Goal: Task Accomplishment & Management: Manage account settings

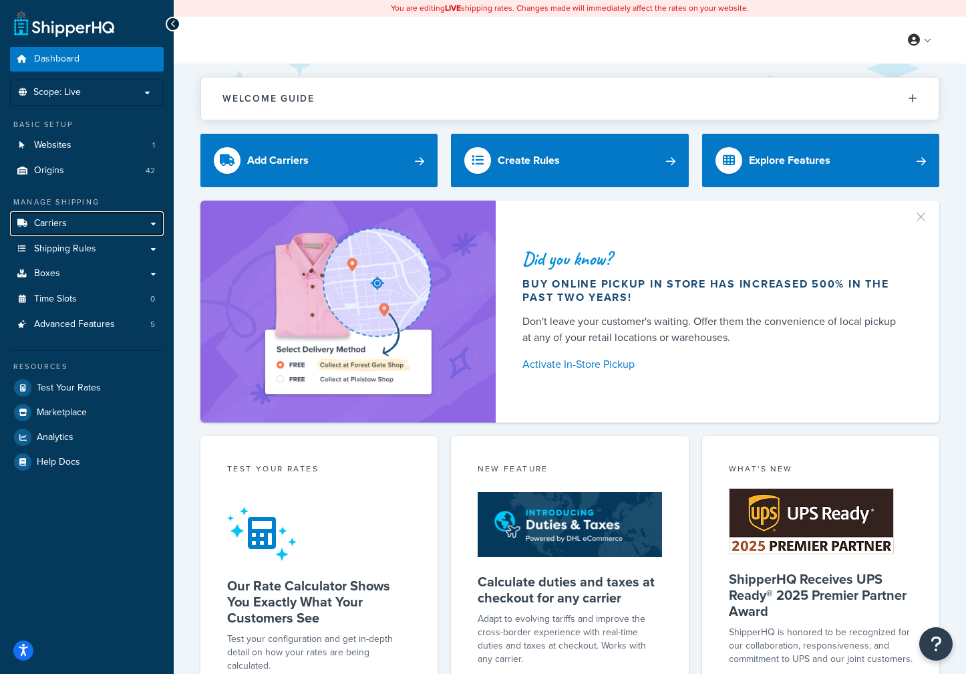
click at [69, 229] on link "Carriers" at bounding box center [87, 223] width 154 height 25
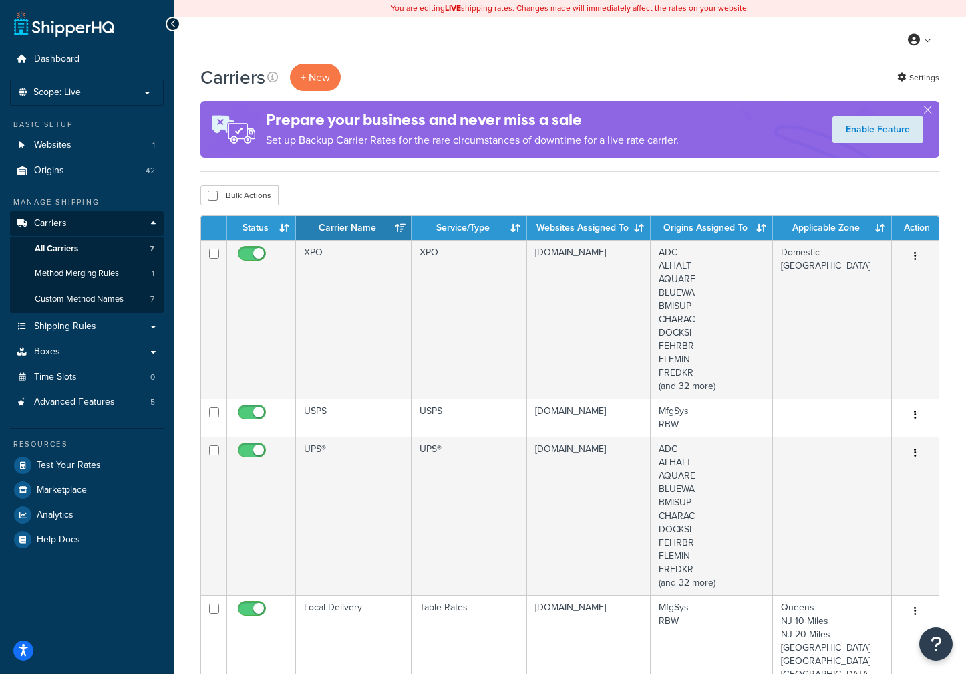
click at [380, 270] on td "XPO" at bounding box center [354, 319] width 116 height 158
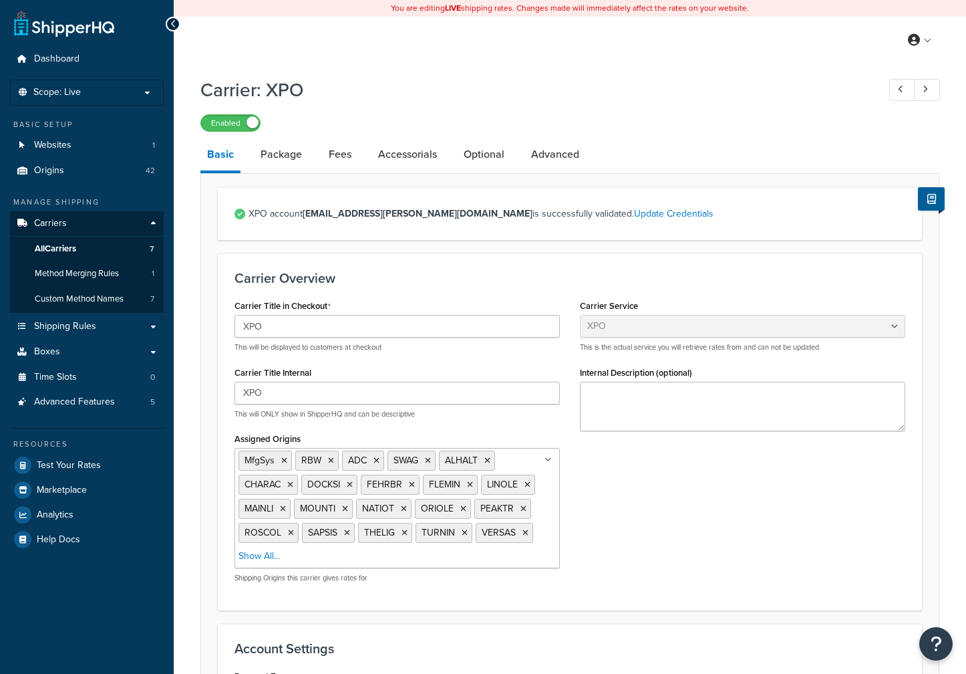
select select "xpoFreight"
select select "THIRD PARTY"
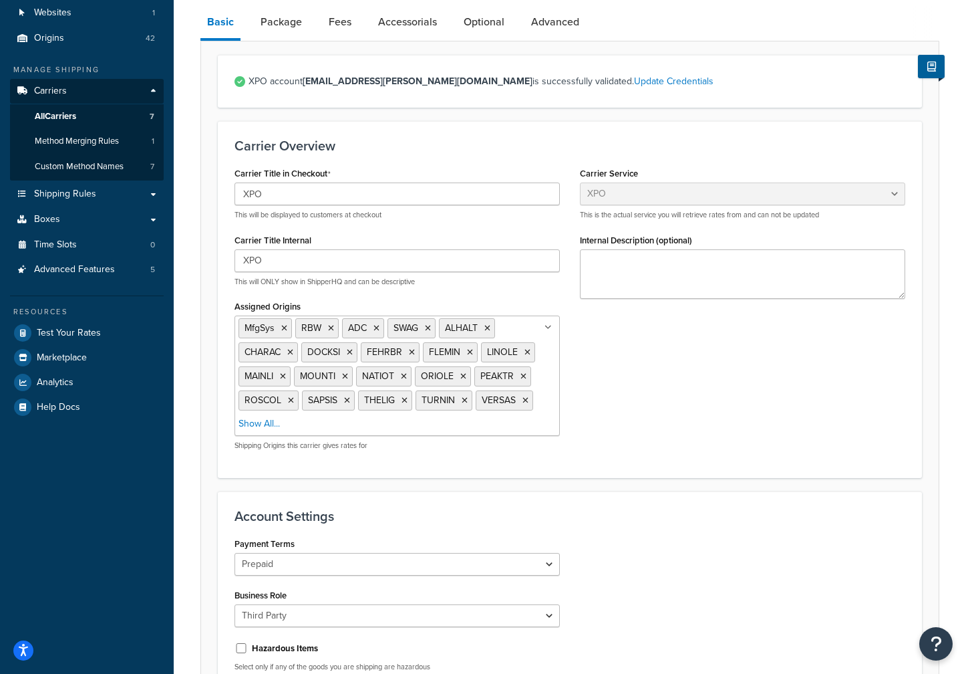
scroll to position [134, 0]
click at [294, 21] on link "Package" at bounding box center [281, 21] width 55 height 32
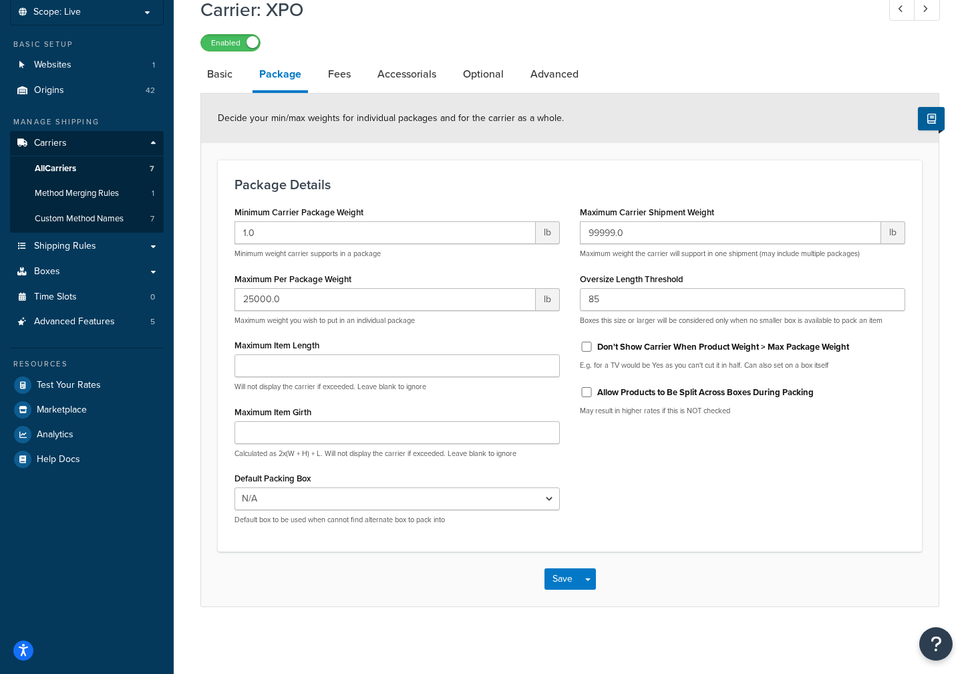
scroll to position [82, 0]
click at [330, 65] on link "Fees" at bounding box center [339, 74] width 36 height 32
select select "AFTER"
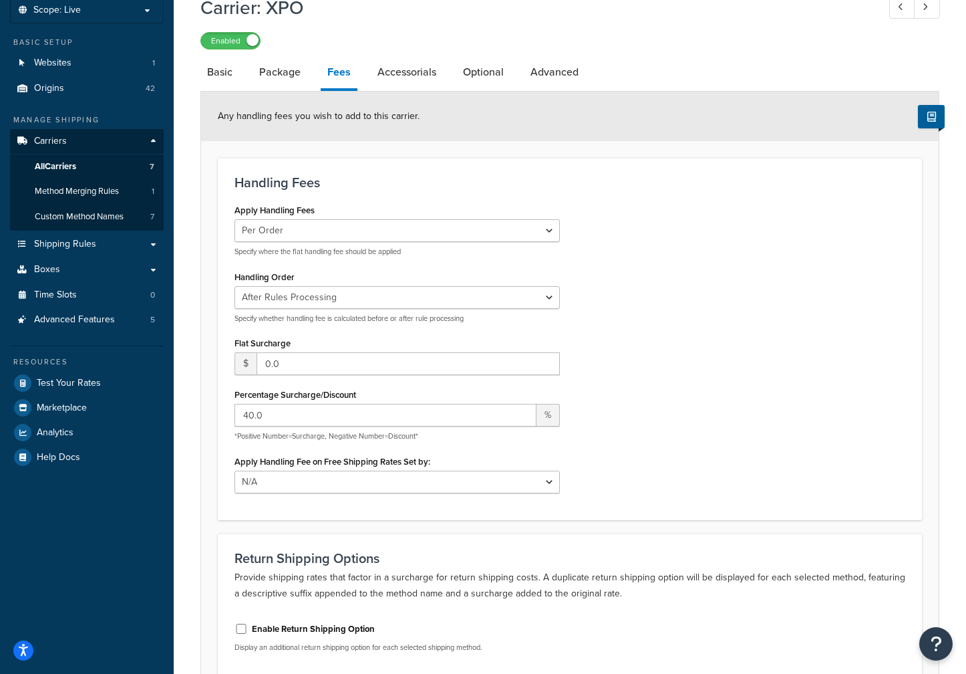
click at [408, 72] on link "Accessorials" at bounding box center [407, 72] width 72 height 32
select select "residential"
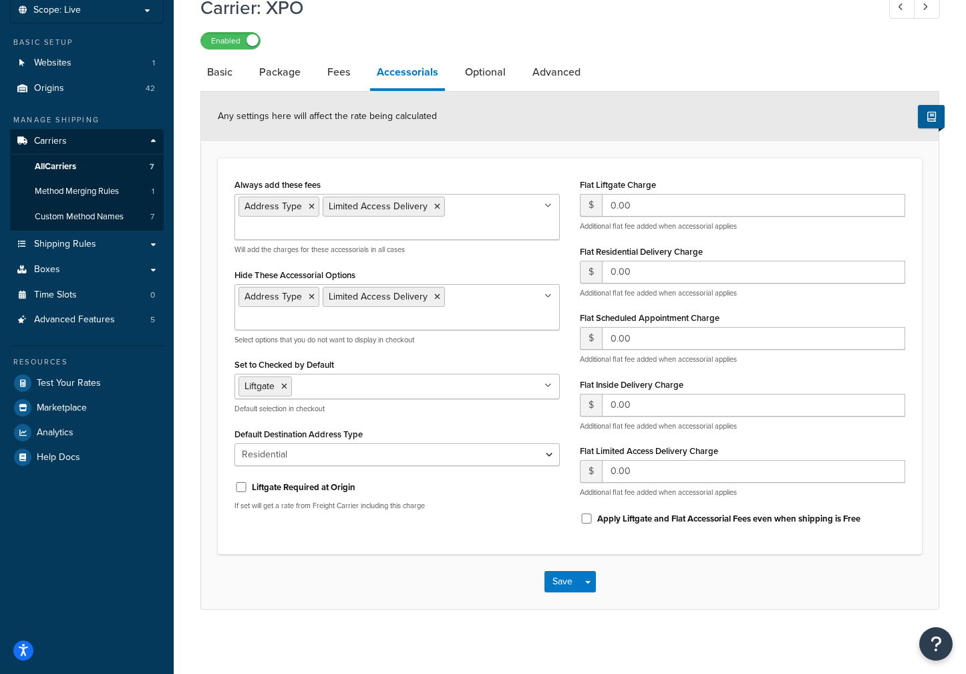
click at [483, 69] on link "Optional" at bounding box center [485, 72] width 54 height 32
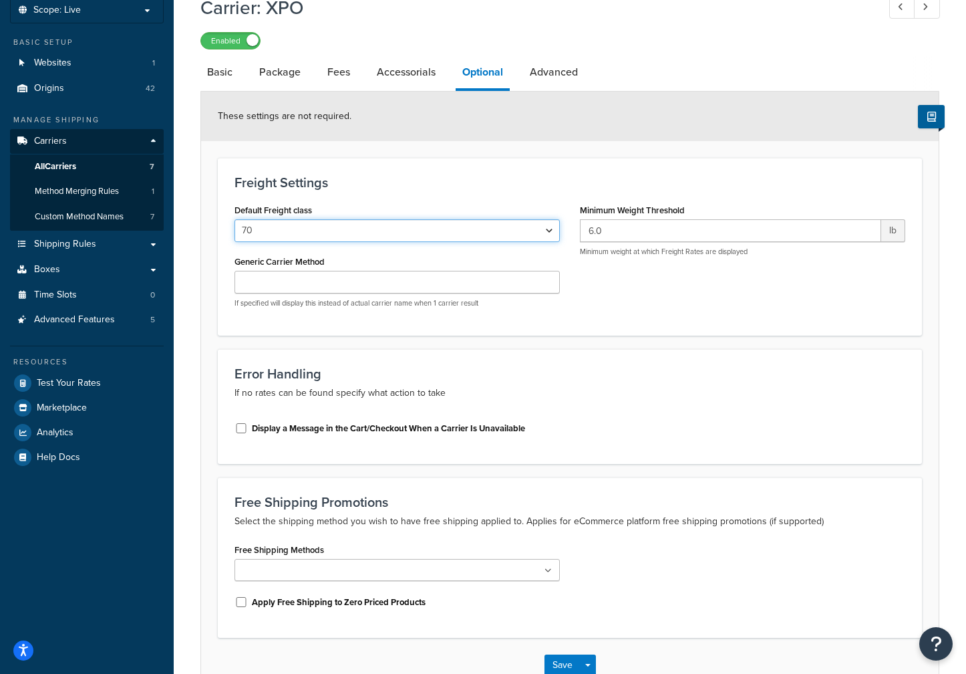
drag, startPoint x: 555, startPoint y: 229, endPoint x: 545, endPoint y: 225, distance: 11.2
click at [555, 229] on select "50 55 60 65 70 77.5 85 92.5 100 110 125 150 175 200 250 300 400 500" at bounding box center [397, 230] width 325 height 23
select select "65"
click at [235, 221] on select "50 55 60 65 70 77.5 85 92.5 100 110 125 150 175 200 250 300 400 500" at bounding box center [397, 230] width 325 height 23
click at [569, 72] on link "Advanced" at bounding box center [553, 72] width 61 height 32
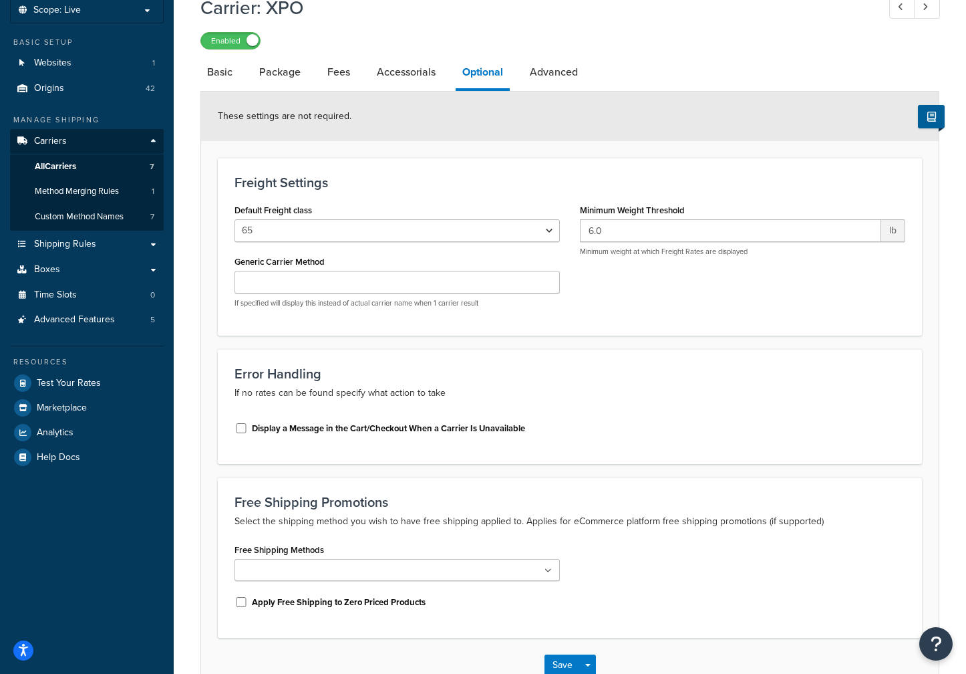
select select "false"
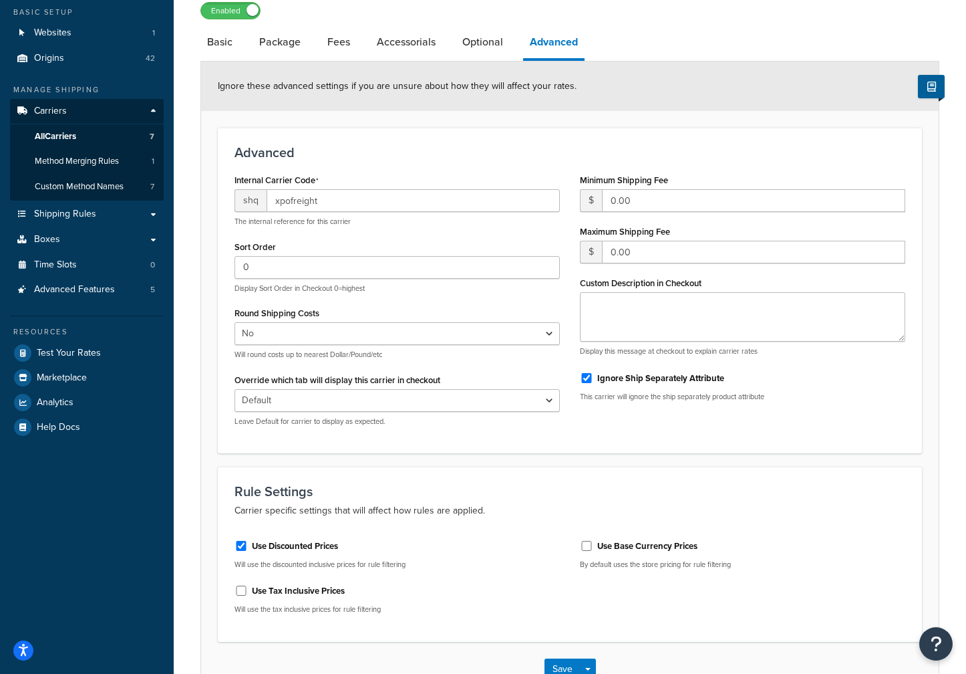
scroll to position [204, 0]
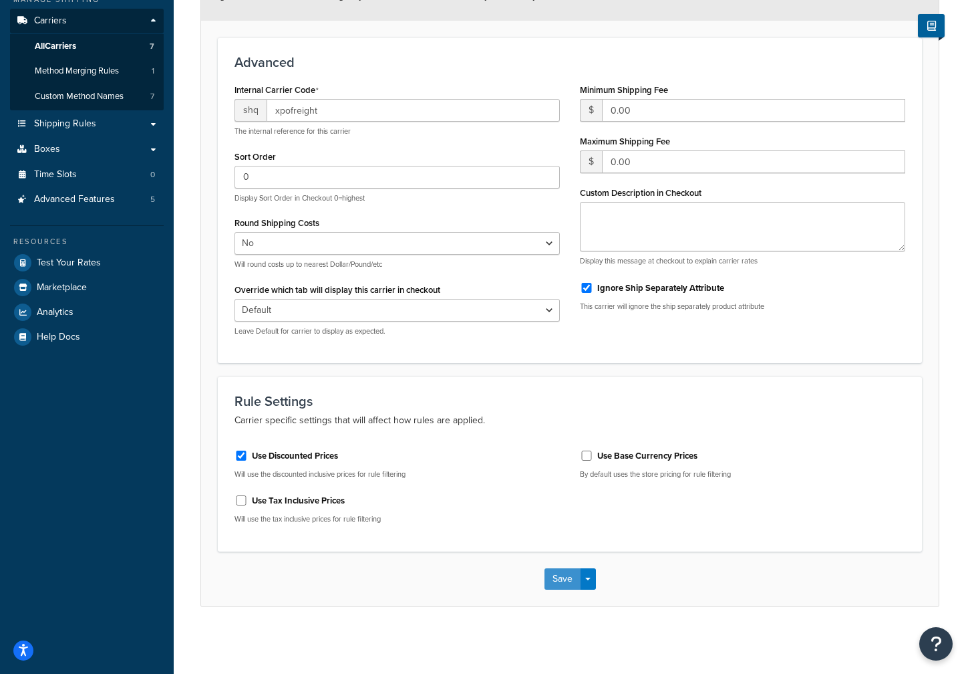
click at [557, 577] on button "Save" at bounding box center [563, 578] width 36 height 21
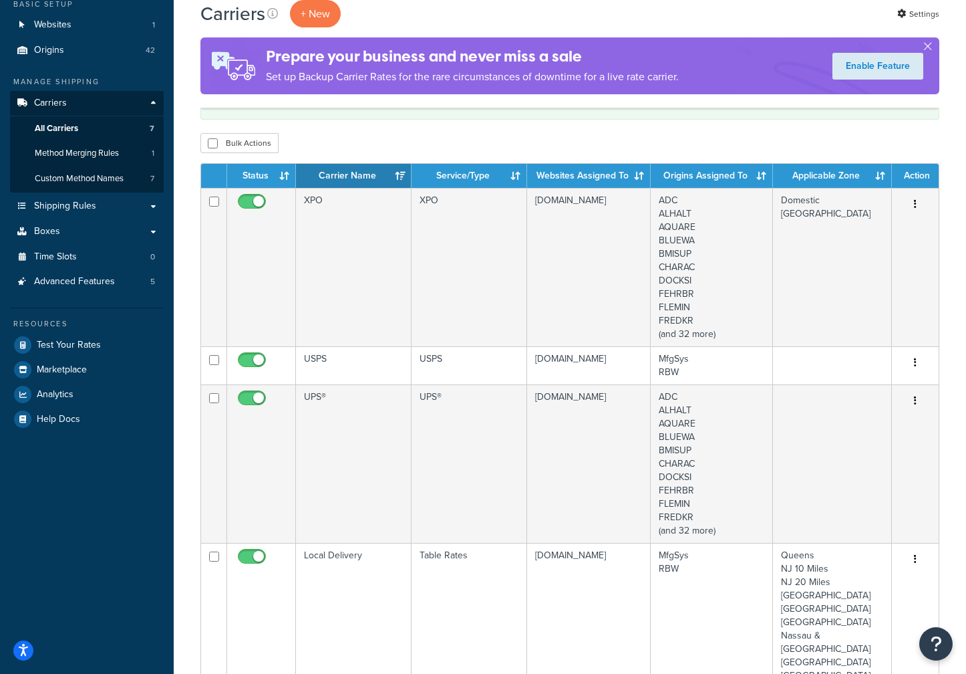
scroll to position [134, 0]
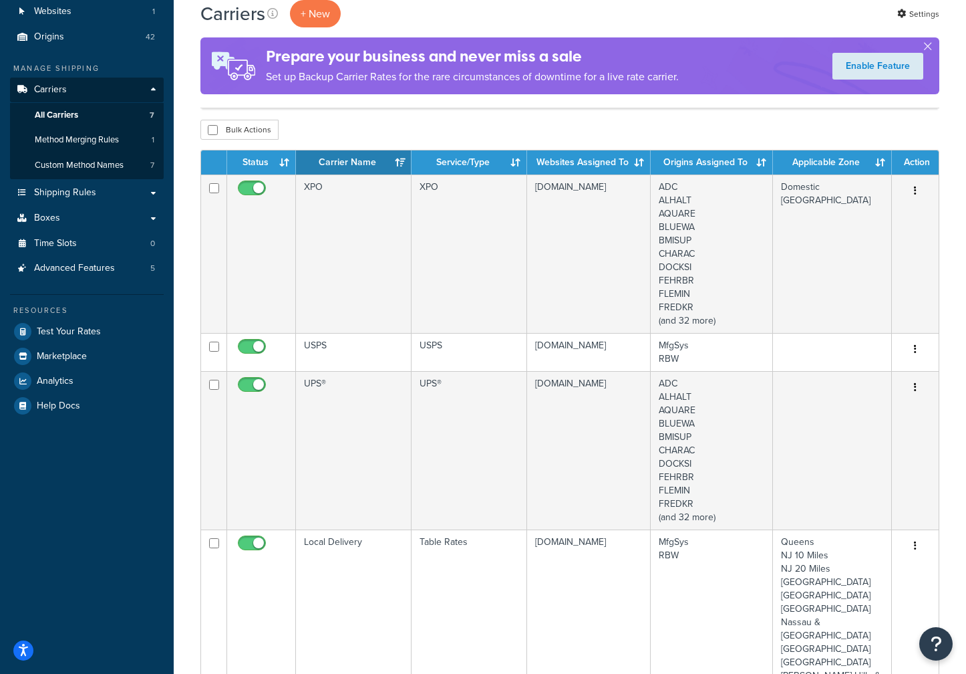
click at [333, 342] on td "USPS" at bounding box center [354, 352] width 116 height 38
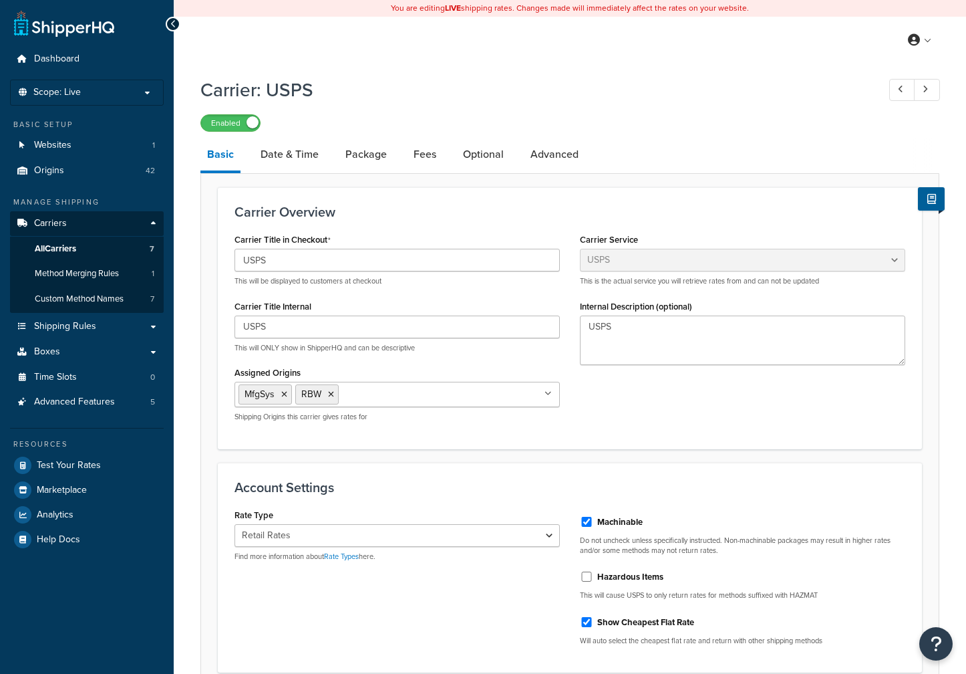
select select "usps"
click at [374, 154] on link "Package" at bounding box center [366, 154] width 55 height 32
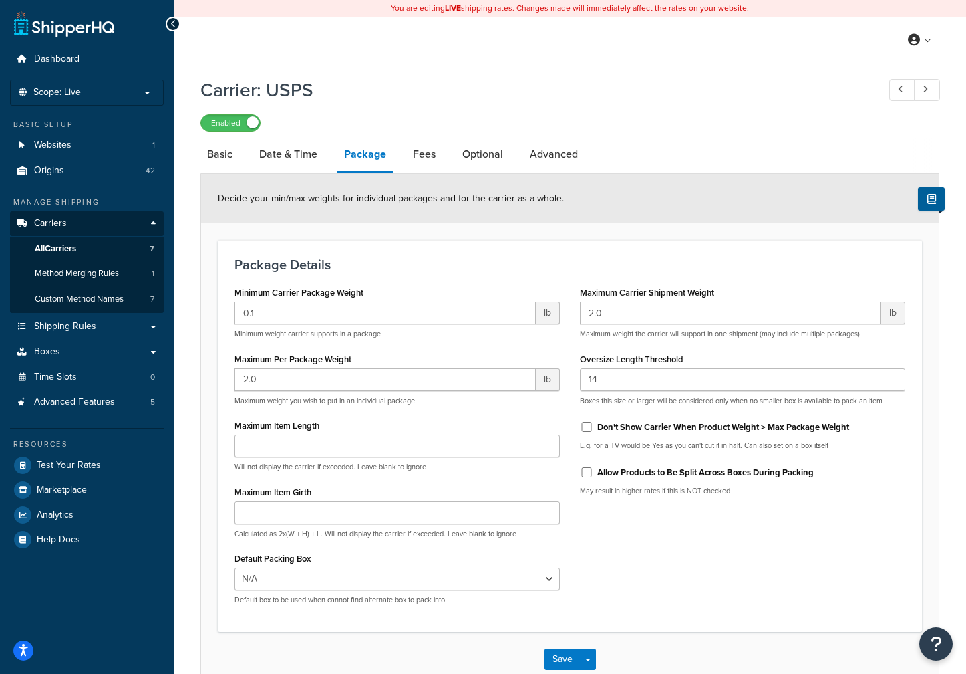
click at [444, 154] on li "Fees" at bounding box center [430, 154] width 49 height 32
click at [436, 151] on link "Fees" at bounding box center [424, 154] width 36 height 32
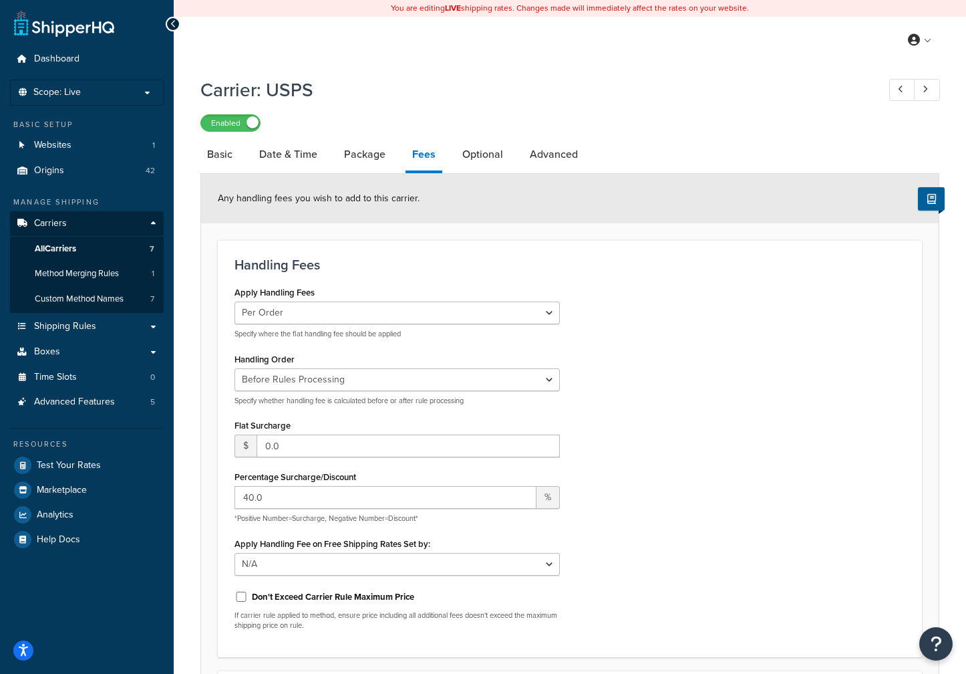
click at [481, 159] on link "Optional" at bounding box center [483, 154] width 54 height 32
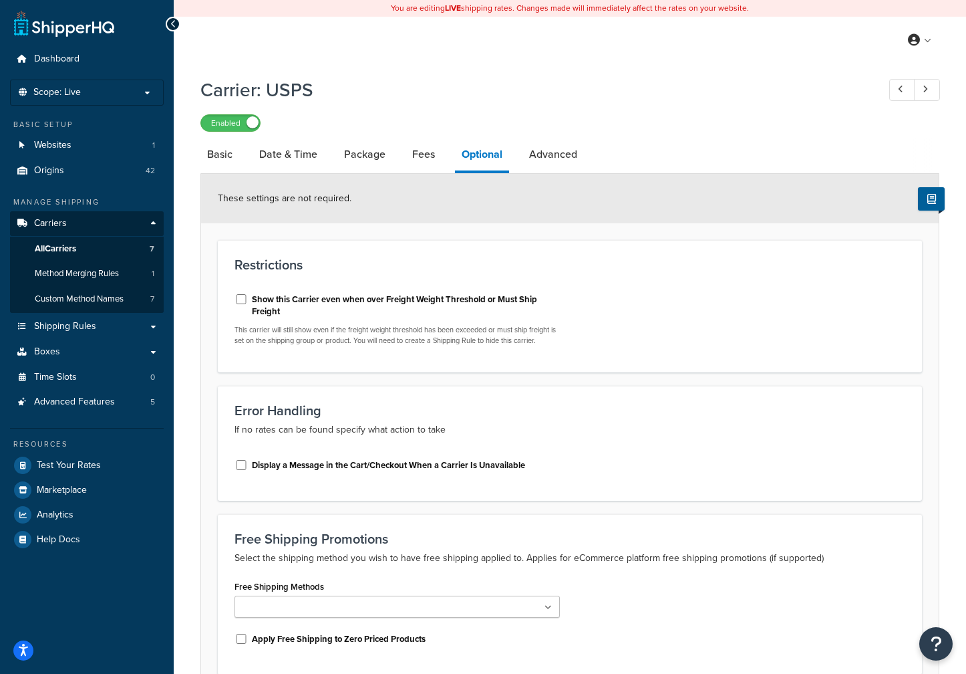
click at [569, 158] on link "Advanced" at bounding box center [553, 154] width 61 height 32
select select "false"
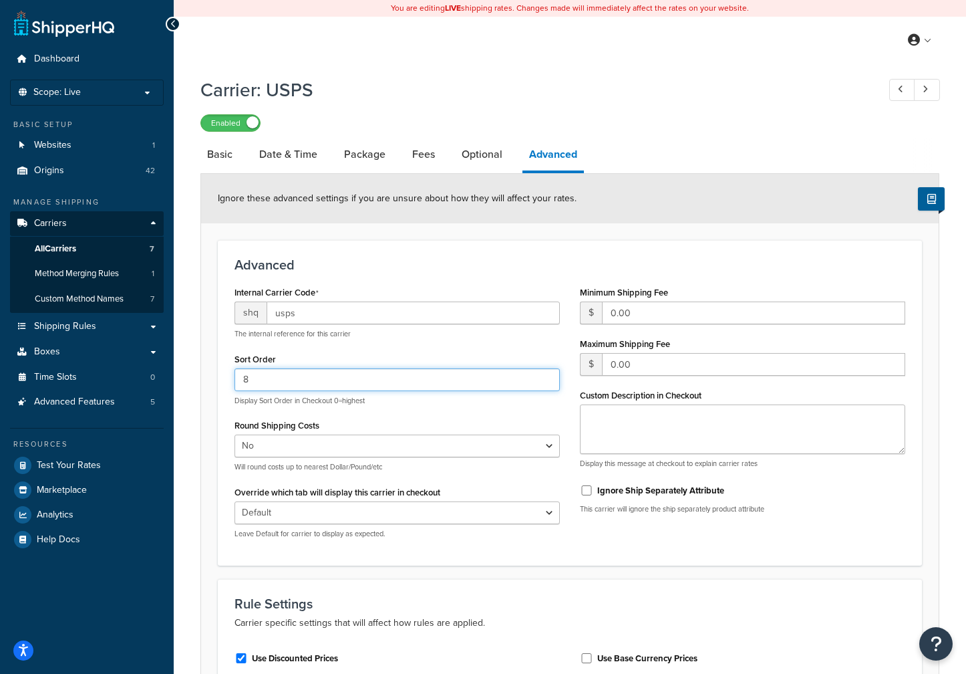
click at [256, 377] on input "8" at bounding box center [397, 379] width 325 height 23
click at [84, 245] on link "All Carriers 7" at bounding box center [87, 249] width 154 height 25
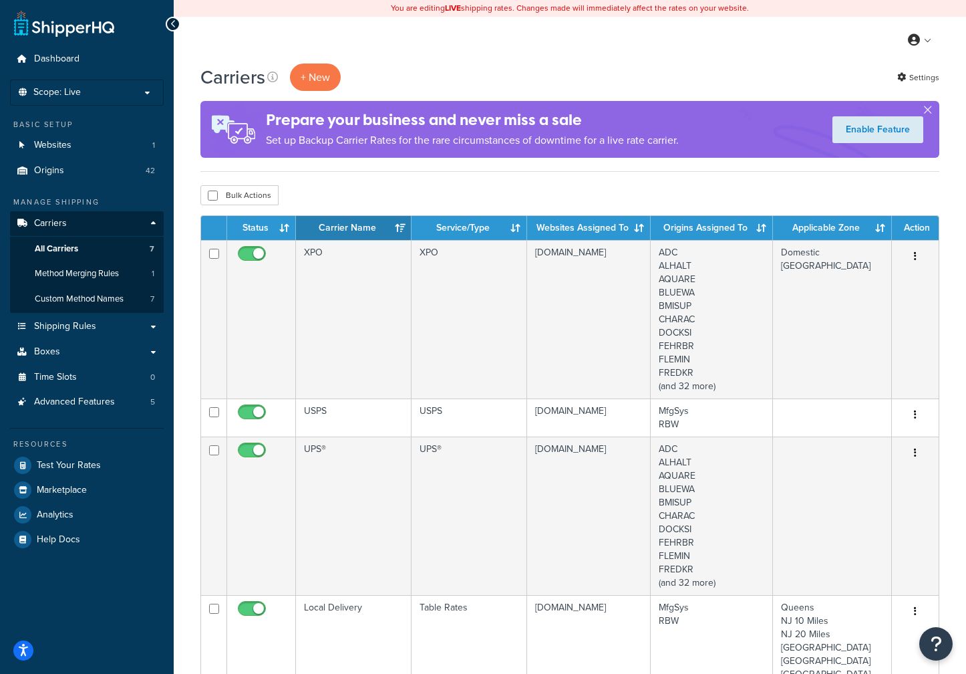
scroll to position [134, 0]
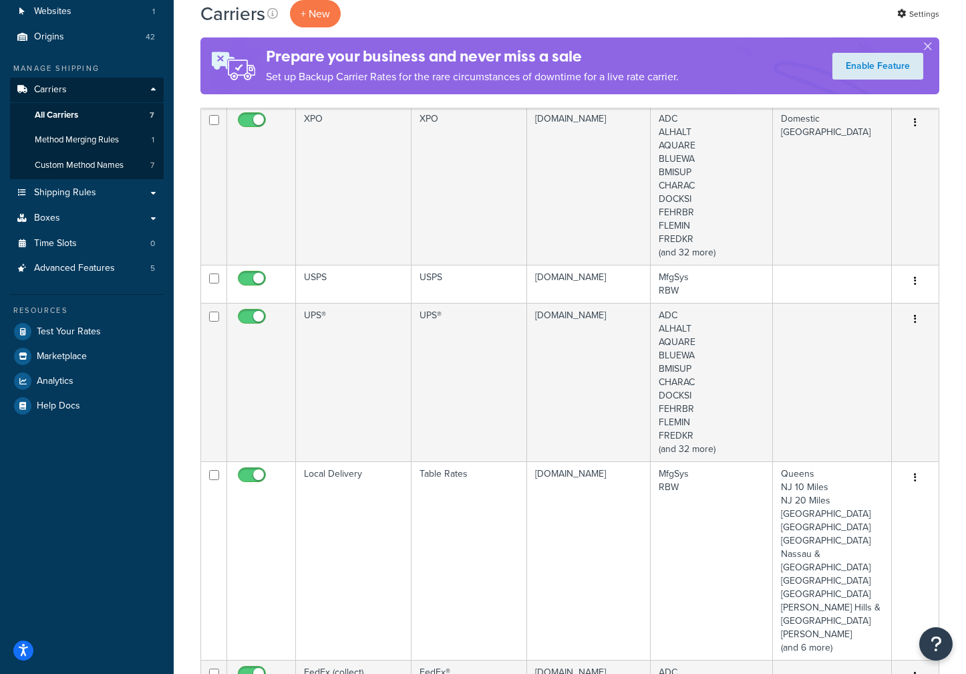
click at [360, 334] on td "UPS®" at bounding box center [354, 382] width 116 height 158
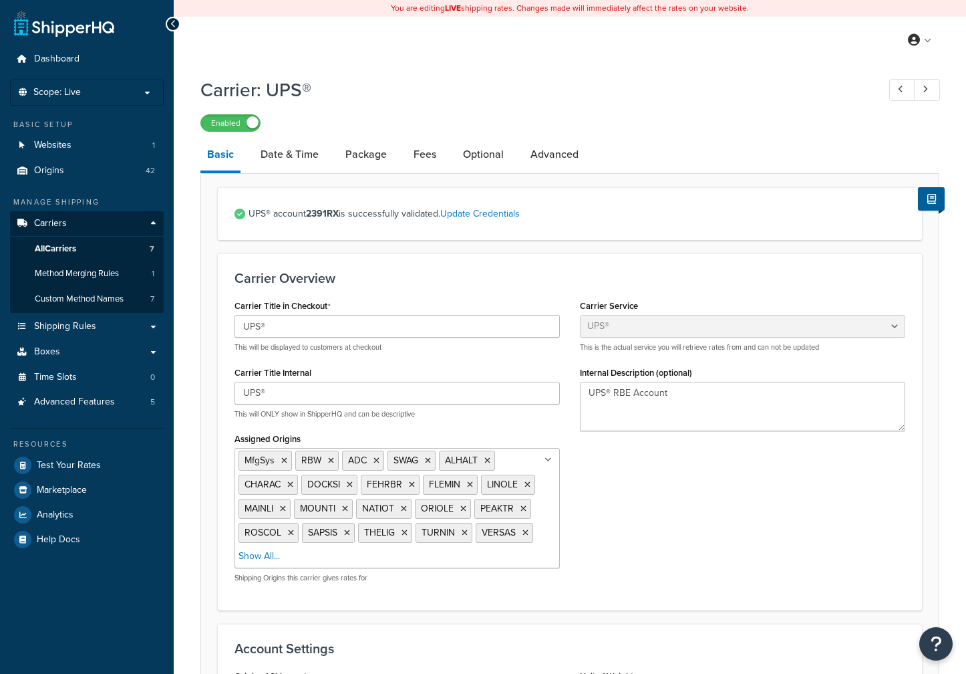
select select "ups"
select select "us"
select select "04"
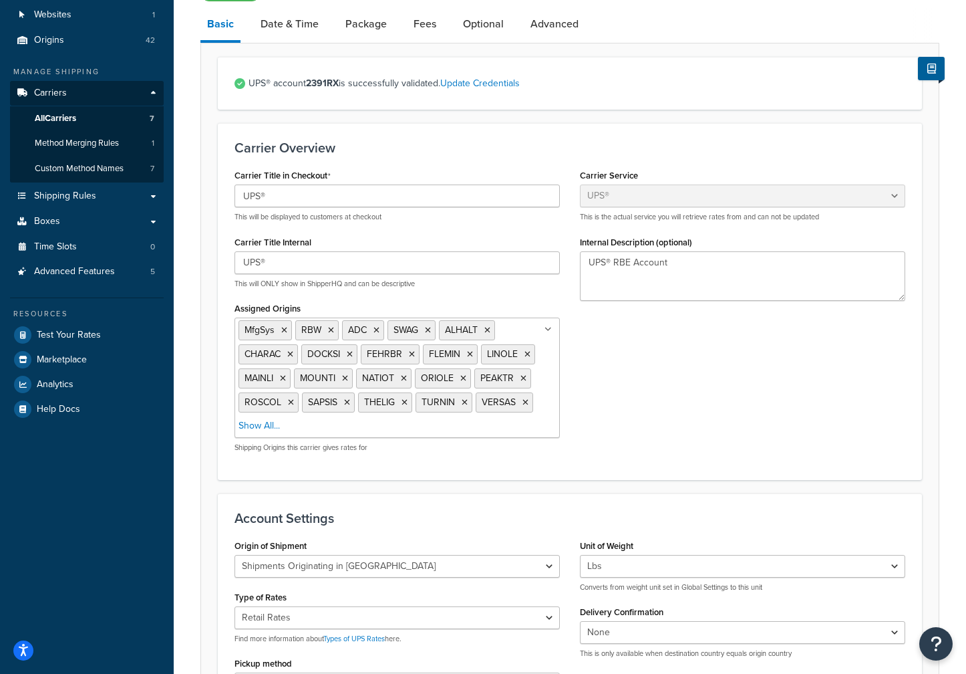
scroll to position [134, 0]
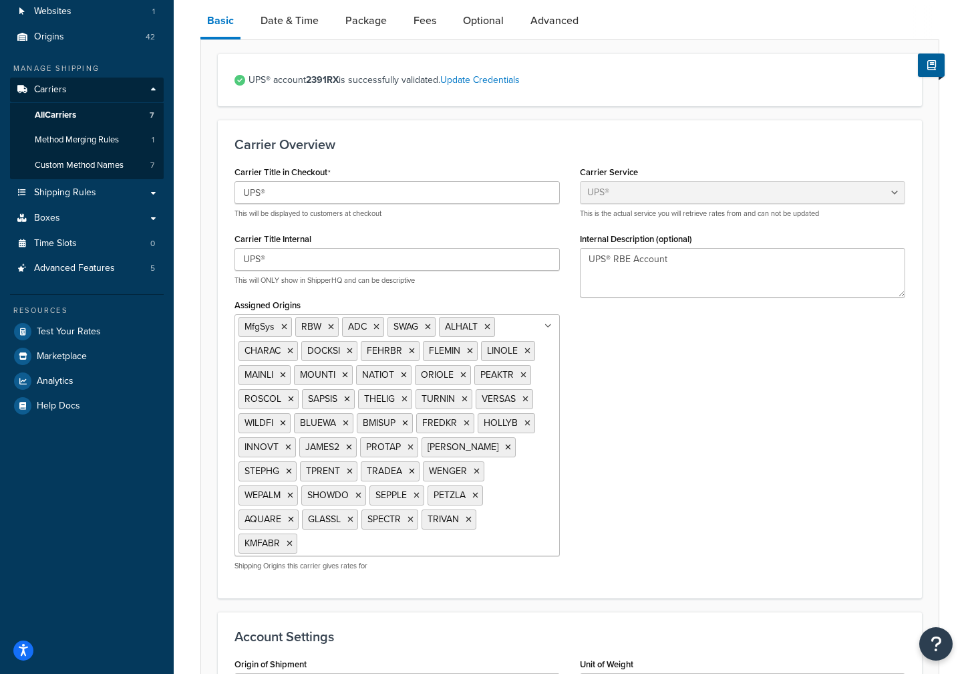
click at [374, 16] on link "Package" at bounding box center [366, 21] width 55 height 32
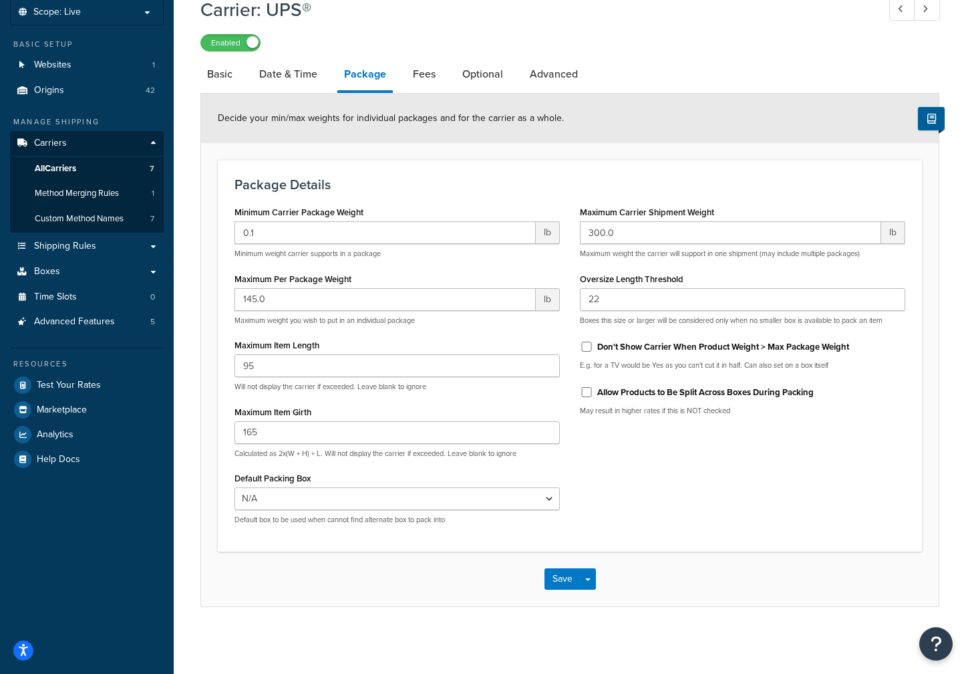
scroll to position [82, 0]
click at [413, 67] on link "Fees" at bounding box center [424, 74] width 36 height 32
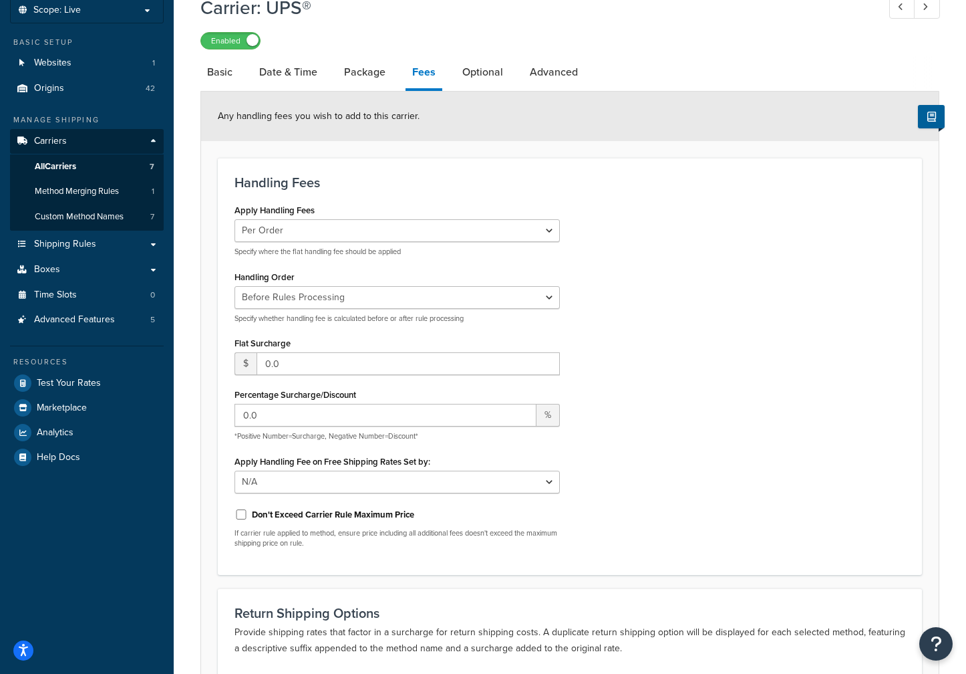
click at [484, 71] on link "Optional" at bounding box center [483, 72] width 54 height 32
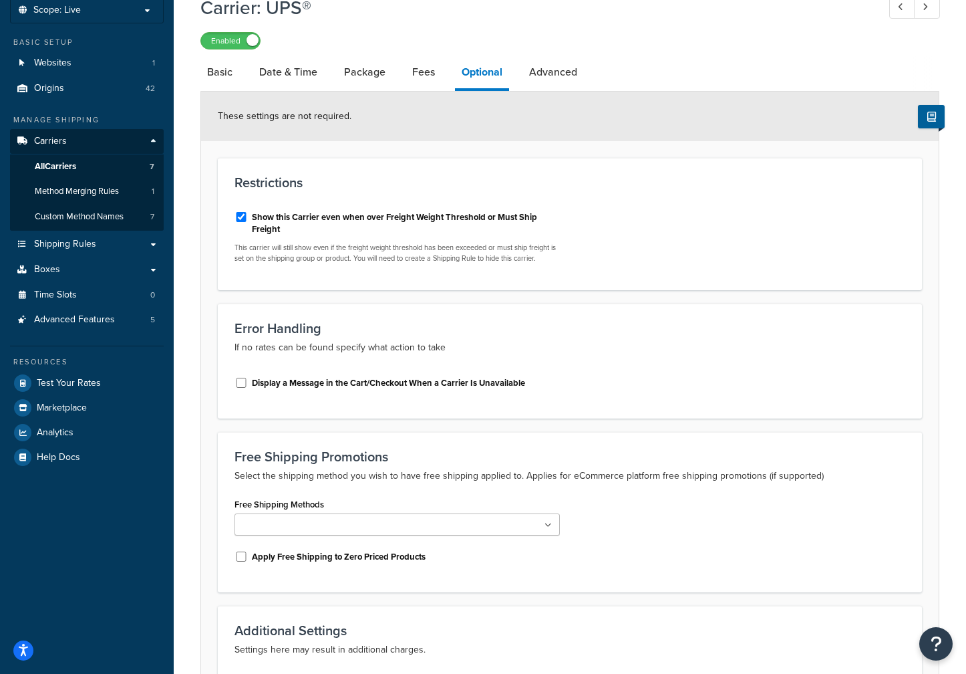
click at [553, 72] on link "Advanced" at bounding box center [553, 72] width 61 height 32
select select "false"
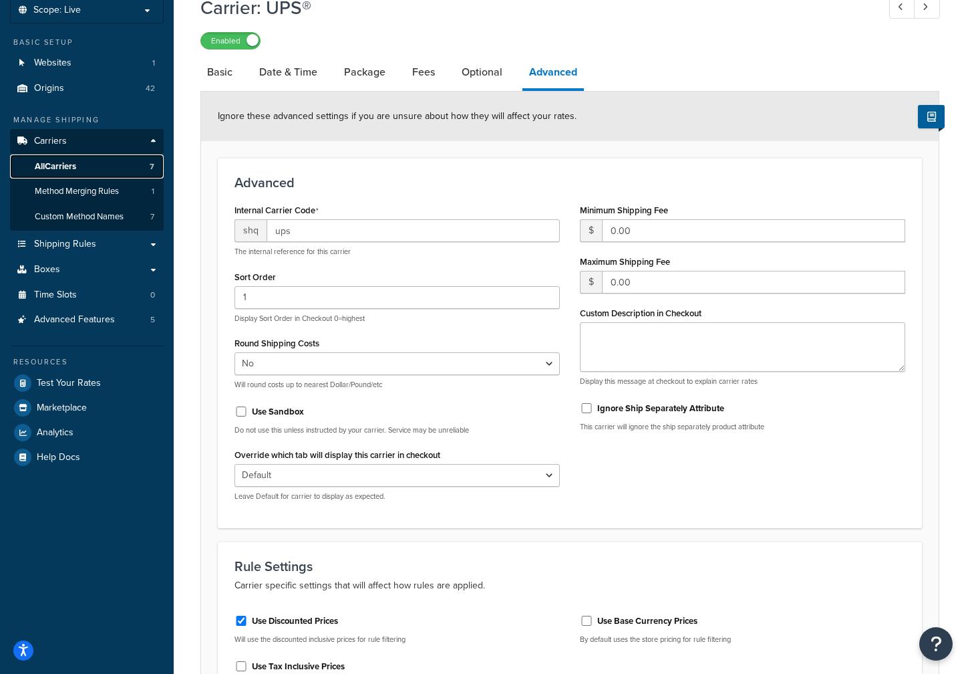
click at [74, 168] on span "All Carriers" at bounding box center [55, 166] width 41 height 11
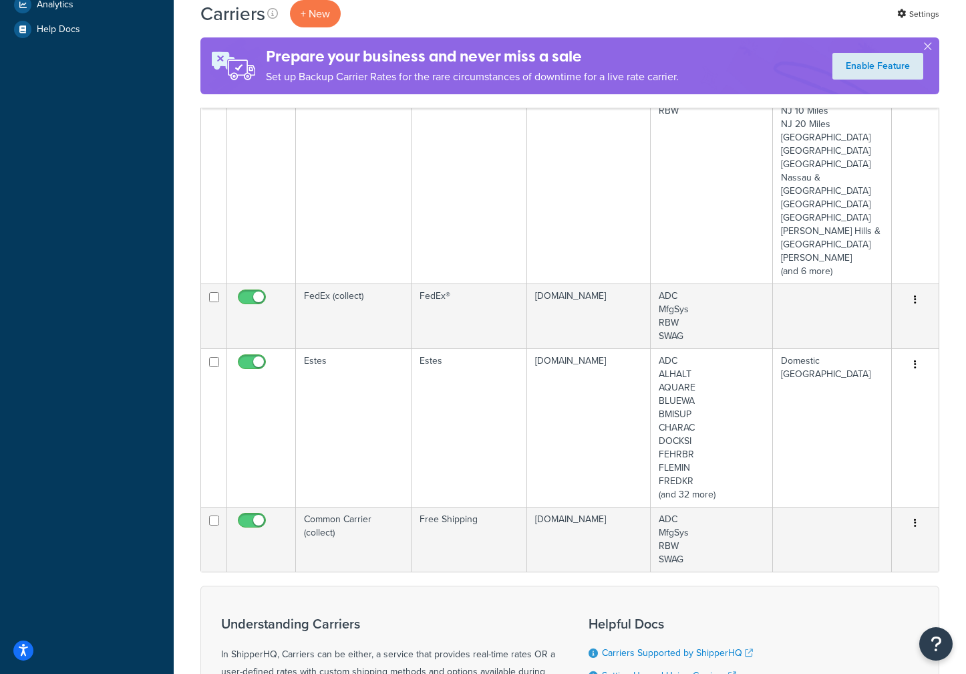
scroll to position [468, 0]
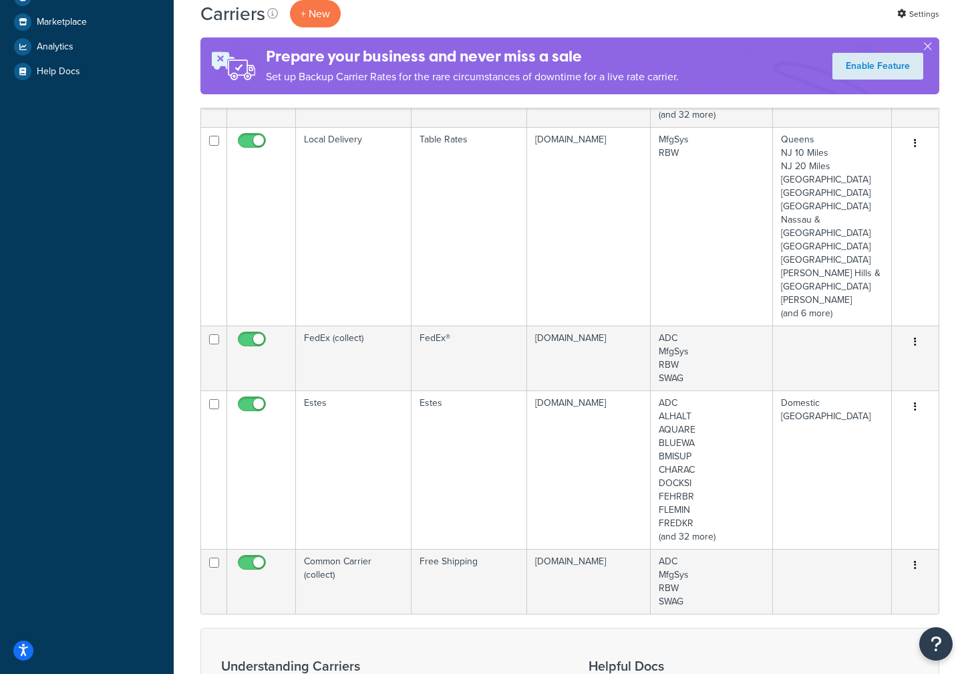
click at [330, 413] on td "Estes" at bounding box center [354, 469] width 116 height 158
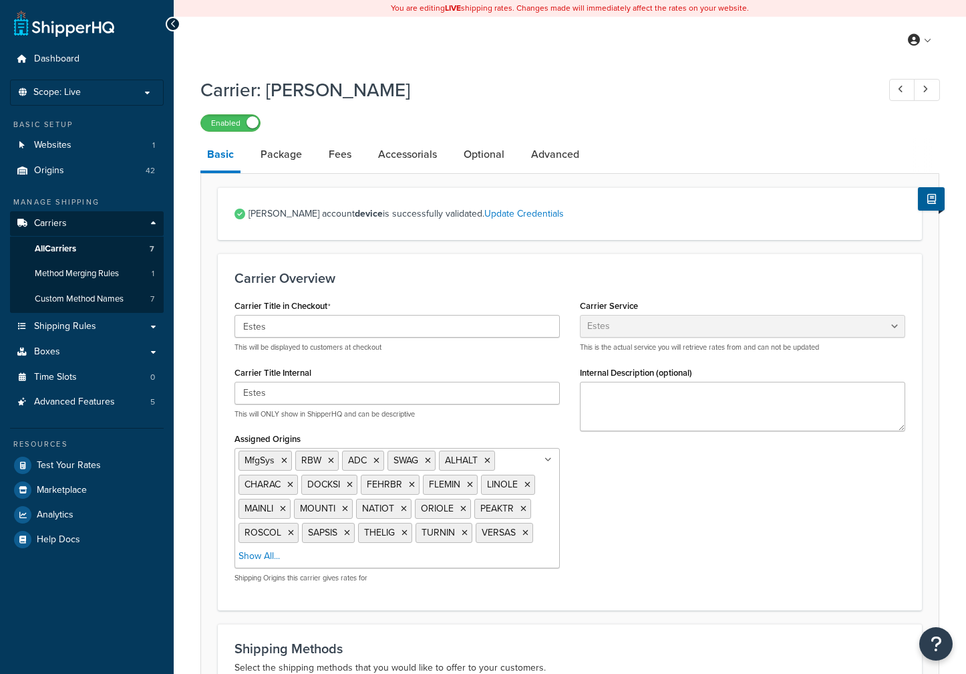
select select "estesFreight"
click at [286, 155] on link "Package" at bounding box center [281, 154] width 55 height 32
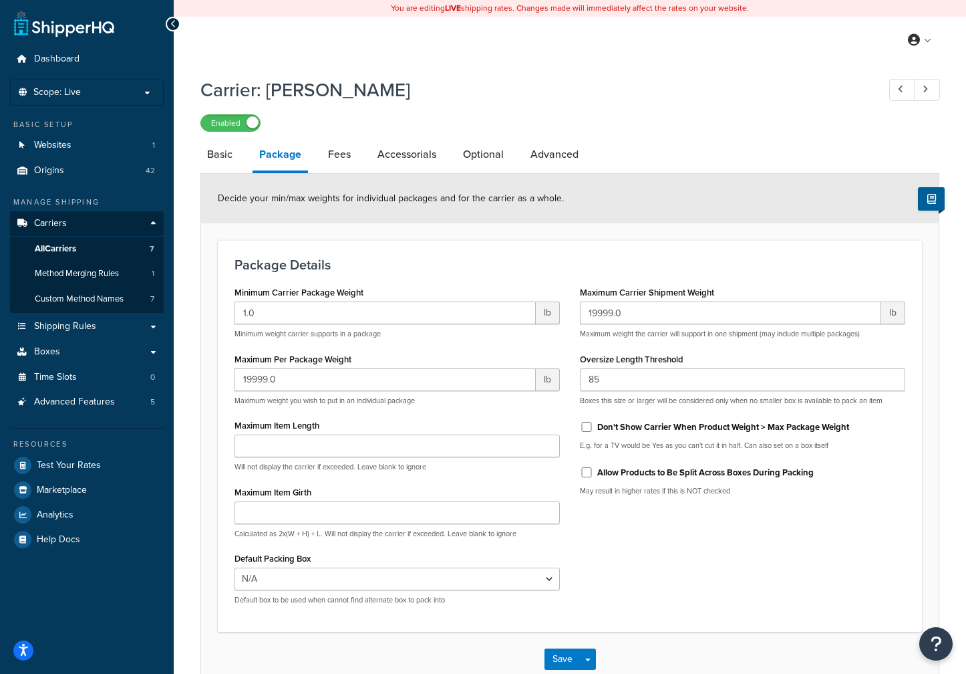
click at [332, 156] on link "Fees" at bounding box center [339, 154] width 36 height 32
select select "AFTER"
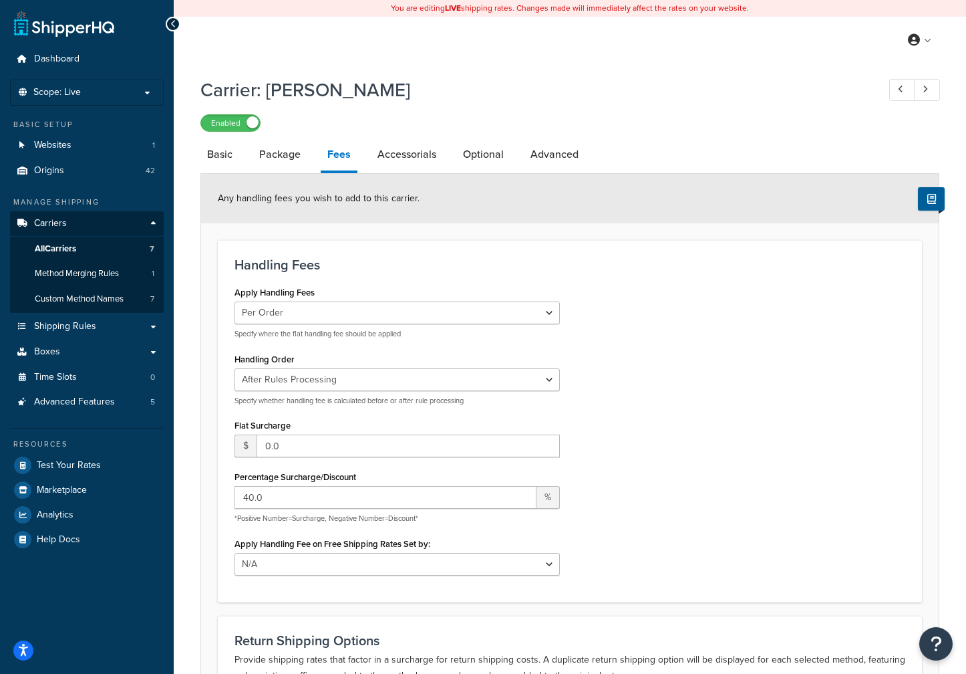
click at [399, 157] on link "Accessorials" at bounding box center [407, 154] width 72 height 32
select select "residential"
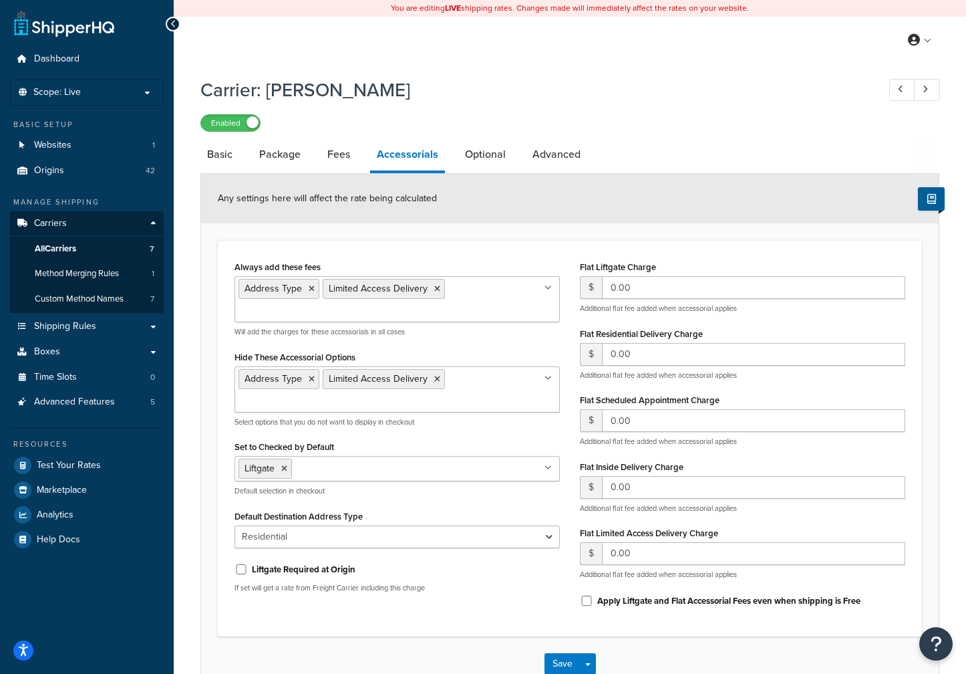
click at [493, 151] on link "Optional" at bounding box center [485, 154] width 54 height 32
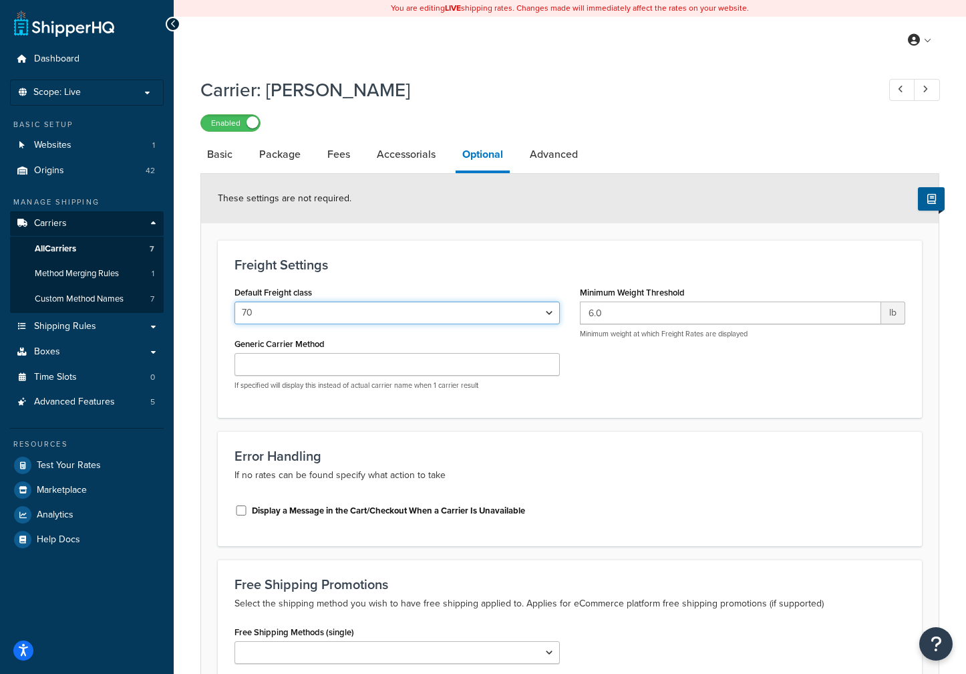
click at [261, 313] on select "50 55 60 65 70 77.5 85 92.5 100 110 125 150 175 200 250 300 400 500" at bounding box center [397, 312] width 325 height 23
select select "65"
click at [235, 303] on select "50 55 60 65 70 77.5 85 92.5 100 110 125 150 175 200 250 300 400 500" at bounding box center [397, 312] width 325 height 23
click at [543, 145] on link "Advanced" at bounding box center [553, 154] width 61 height 32
select select "false"
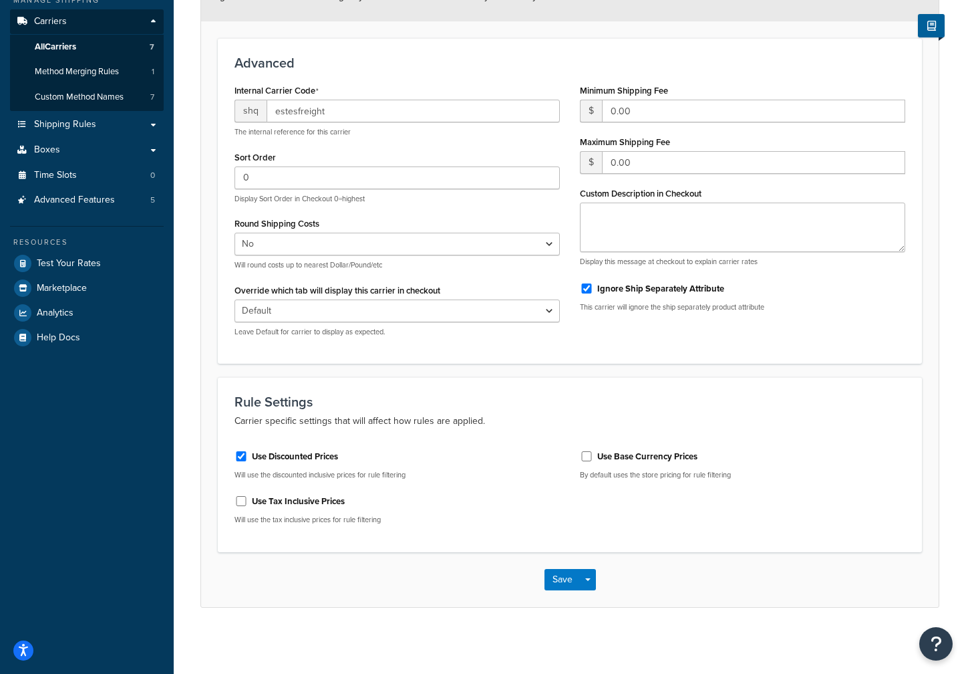
scroll to position [204, 0]
drag, startPoint x: 566, startPoint y: 583, endPoint x: 337, endPoint y: 475, distance: 253.2
click at [565, 581] on button "Save" at bounding box center [563, 578] width 36 height 21
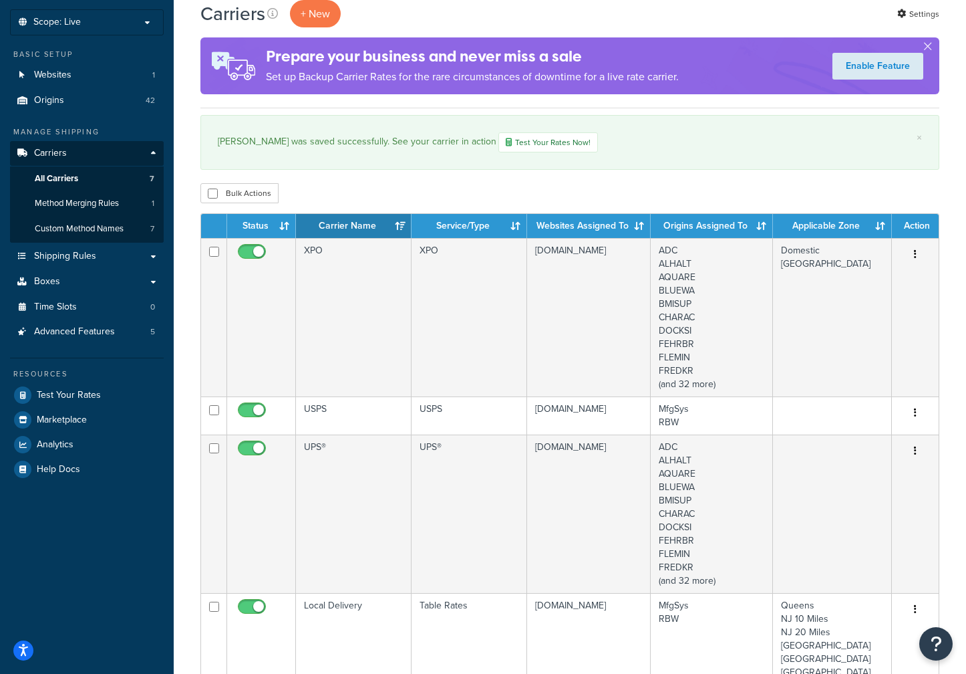
scroll to position [56, 0]
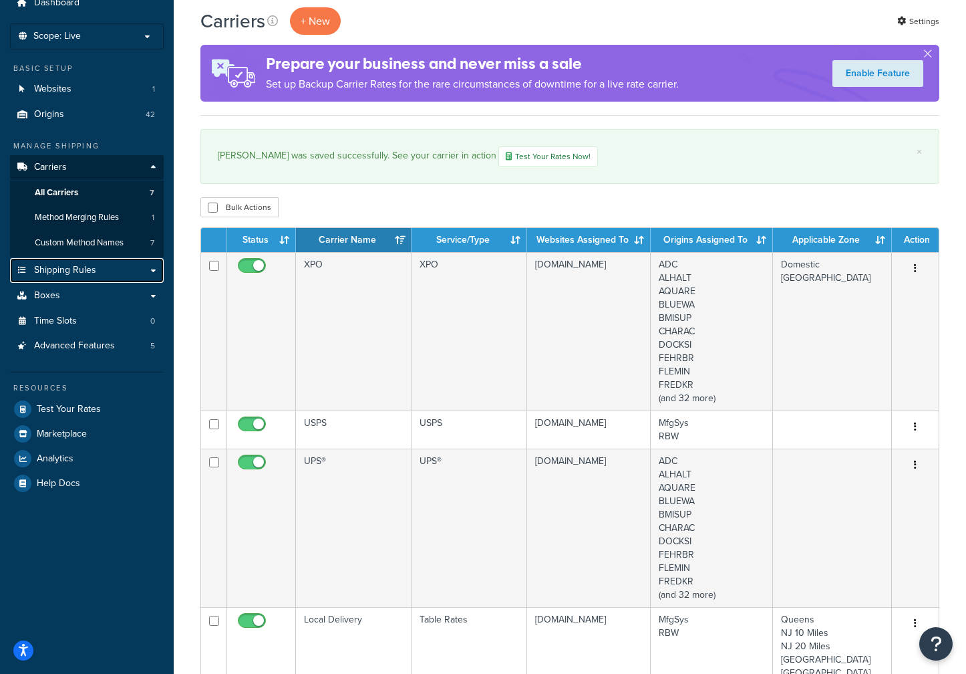
click at [112, 266] on link "Shipping Rules" at bounding box center [87, 270] width 154 height 25
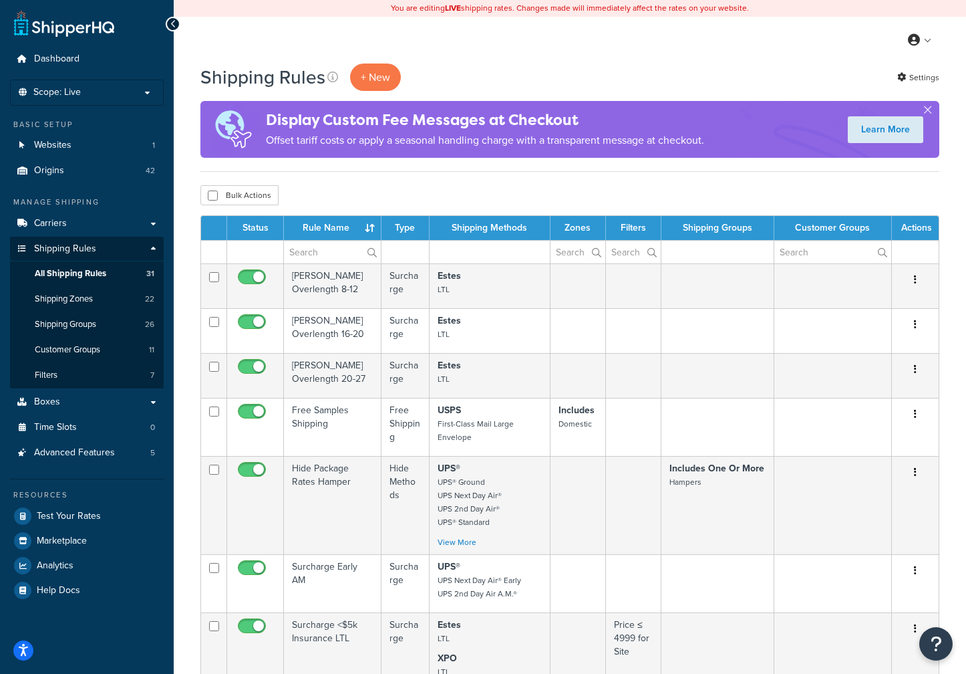
click at [331, 279] on td "[PERSON_NAME] Overlength 8-12" at bounding box center [333, 285] width 98 height 45
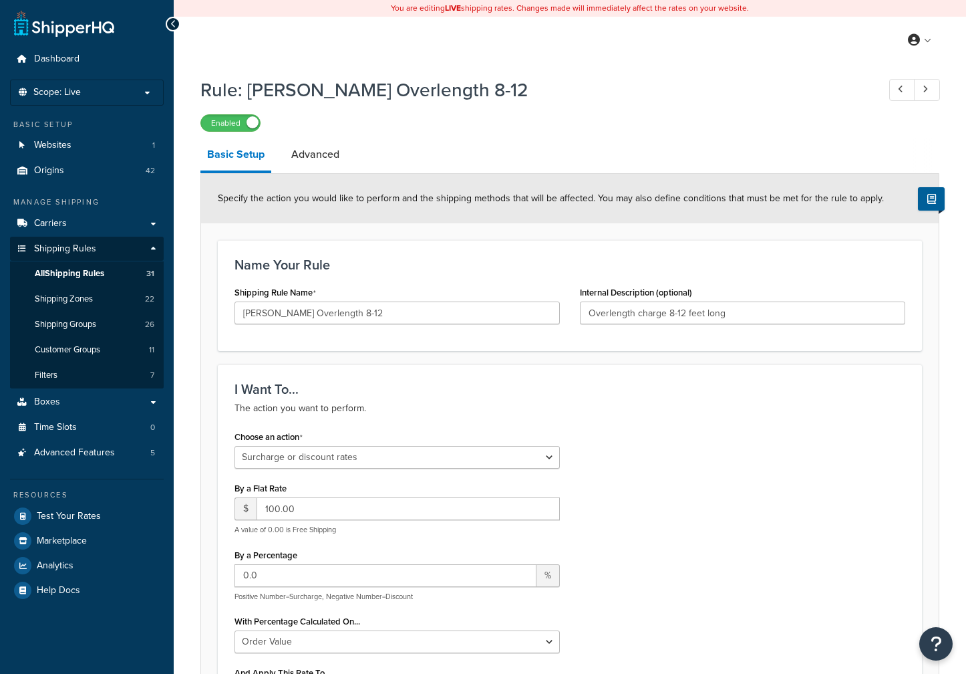
select select "SURCHARGE"
select select "ORDER"
select select "CART"
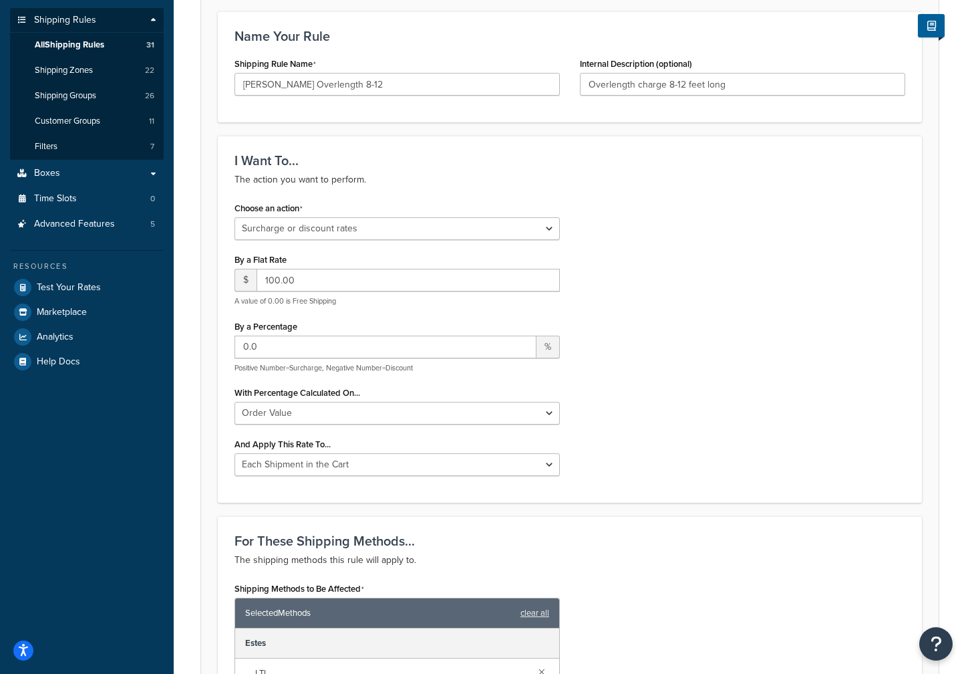
scroll to position [88, 0]
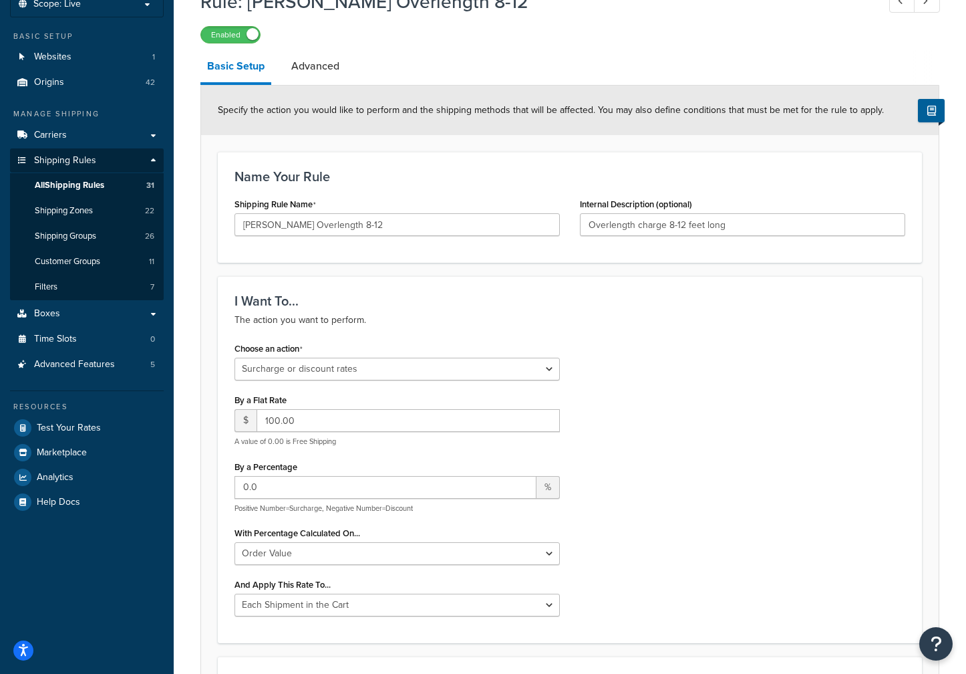
click at [319, 65] on link "Advanced" at bounding box center [315, 66] width 61 height 32
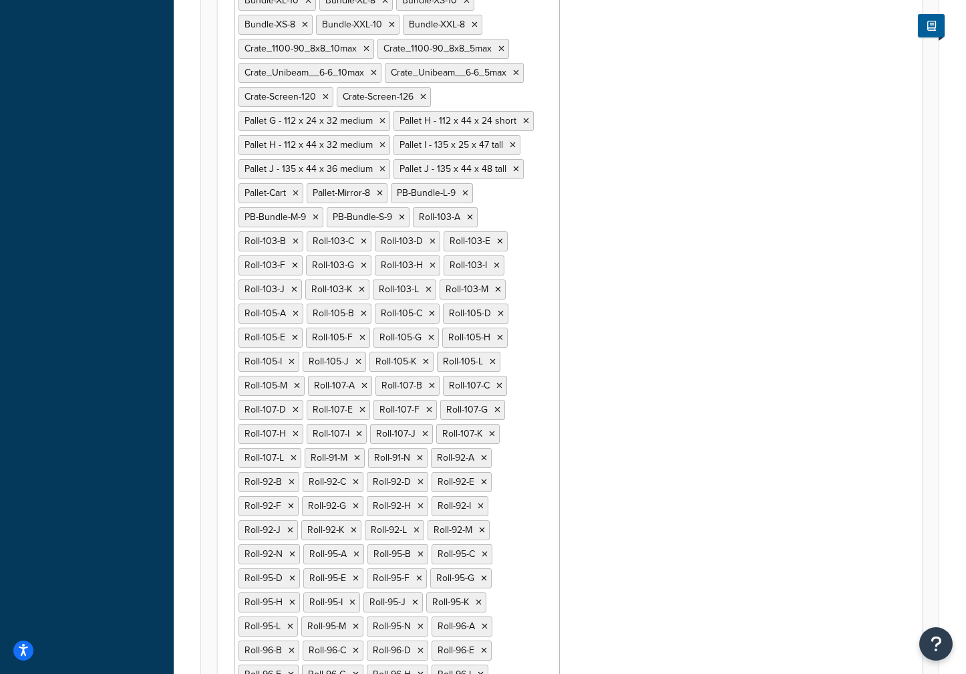
scroll to position [623, 0]
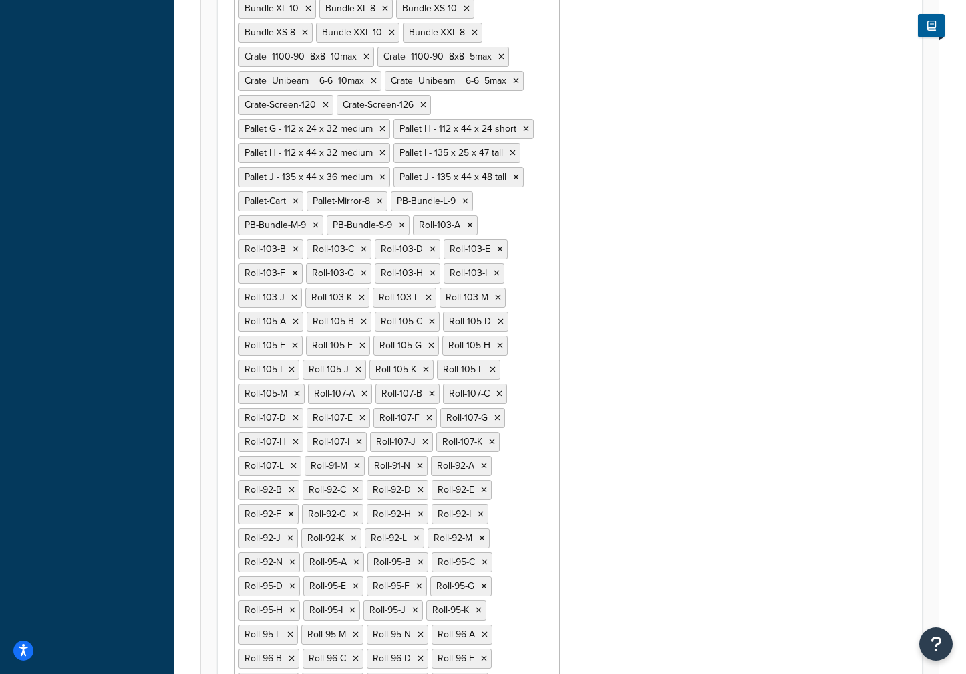
click at [358, 466] on icon at bounding box center [357, 466] width 6 height 8
click at [358, 466] on icon at bounding box center [358, 466] width 6 height 8
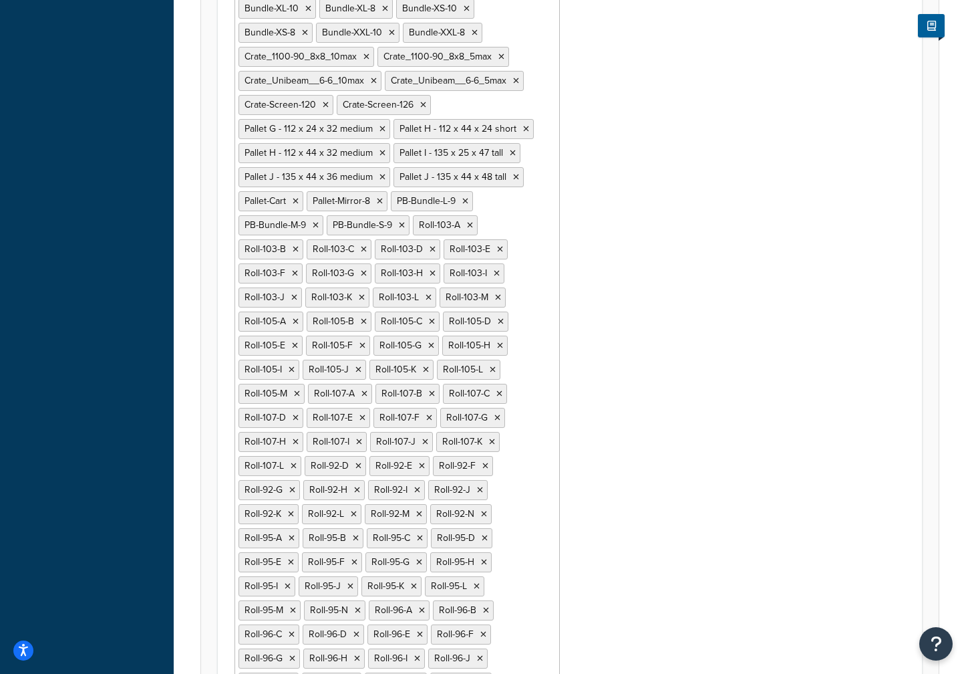
click at [358, 466] on icon at bounding box center [359, 466] width 6 height 8
click at [358, 466] on icon at bounding box center [357, 466] width 6 height 8
click at [358, 466] on icon at bounding box center [359, 466] width 6 height 8
click at [358, 465] on icon at bounding box center [359, 466] width 6 height 8
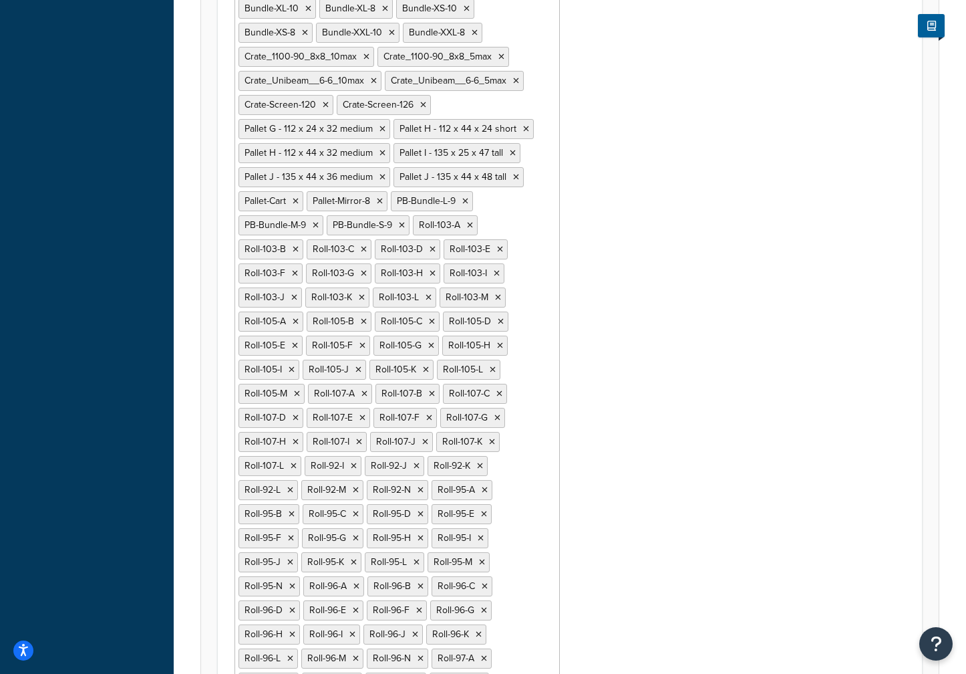
click at [354, 465] on icon at bounding box center [354, 466] width 6 height 8
click at [356, 465] on icon at bounding box center [357, 466] width 6 height 8
click at [357, 465] on icon at bounding box center [357, 466] width 6 height 8
click at [357, 465] on icon at bounding box center [359, 466] width 6 height 8
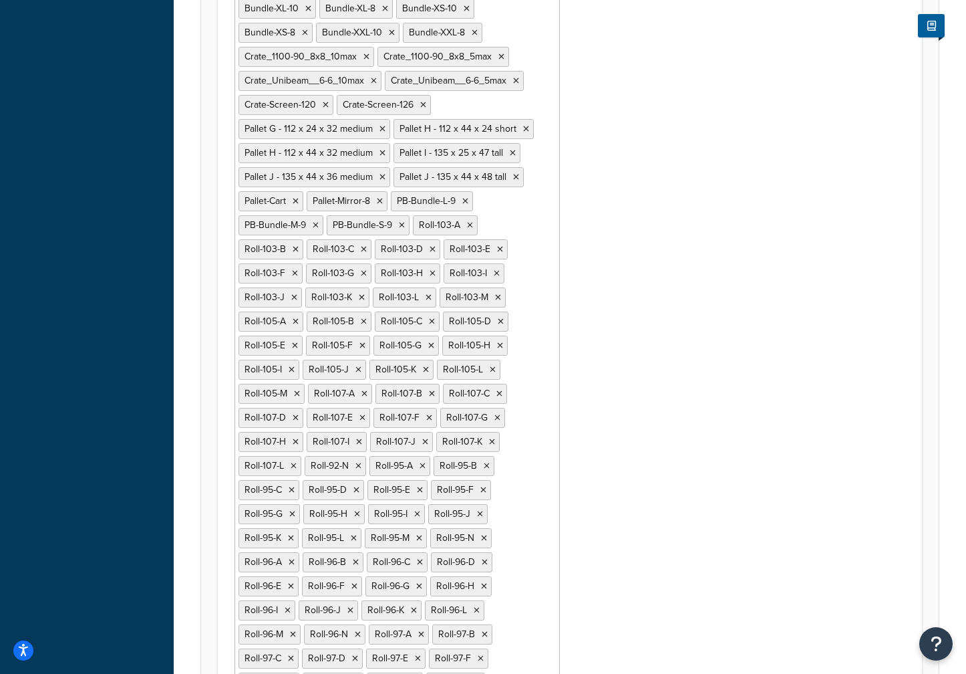
click at [357, 465] on icon at bounding box center [359, 466] width 6 height 8
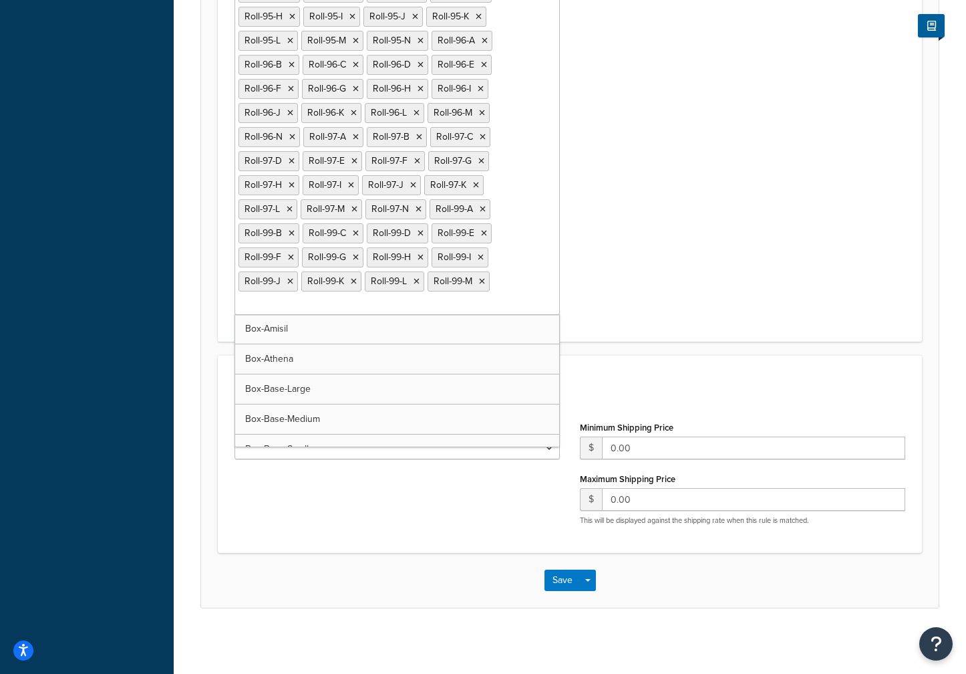
scroll to position [1123, 0]
click at [565, 572] on button "Save" at bounding box center [563, 578] width 36 height 21
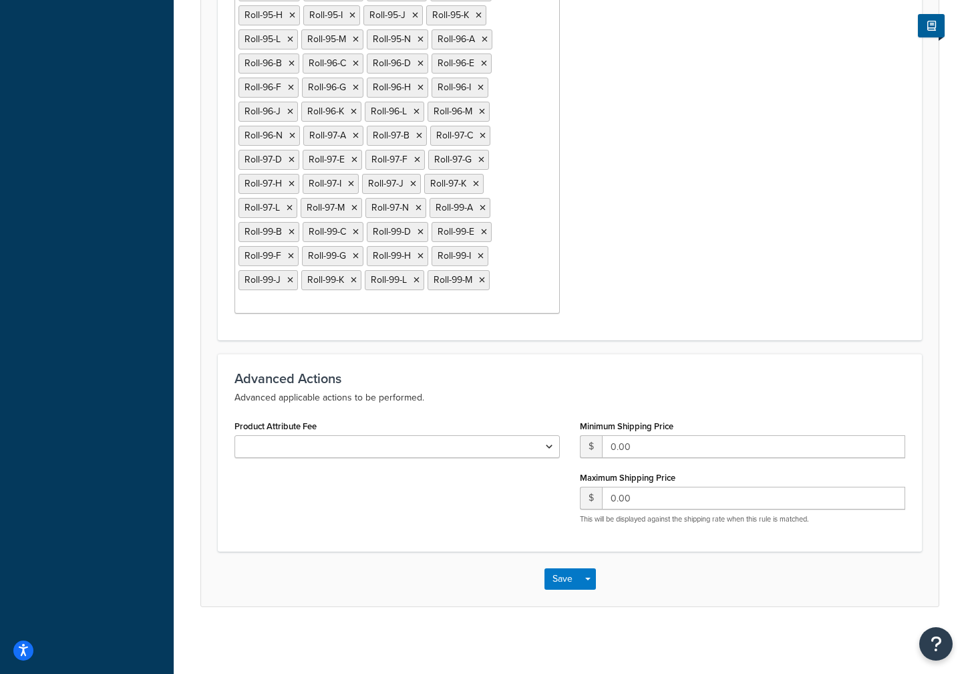
scroll to position [0, 0]
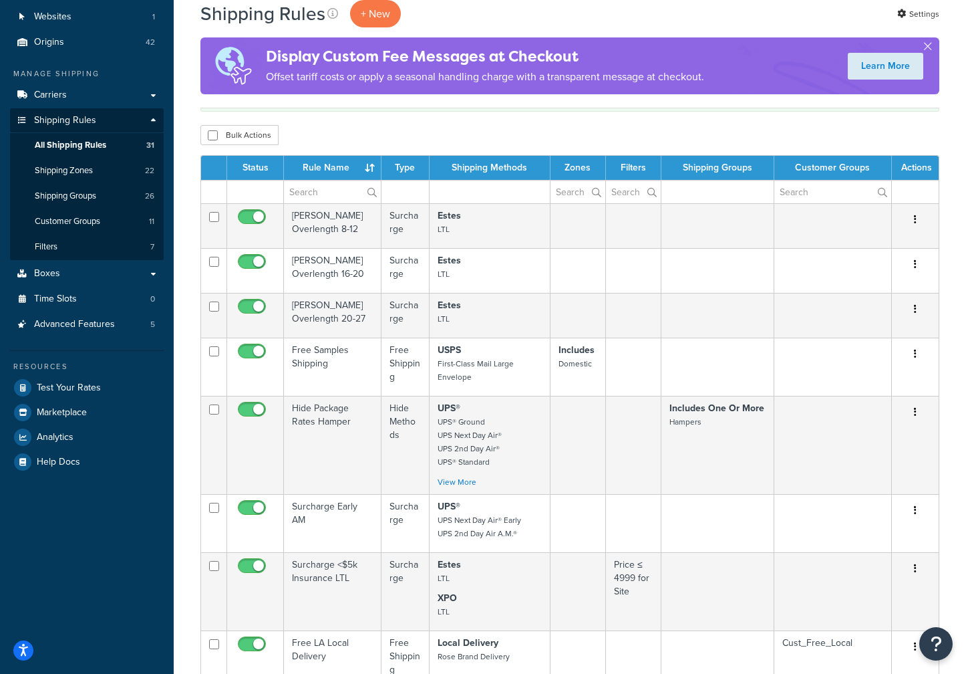
scroll to position [134, 0]
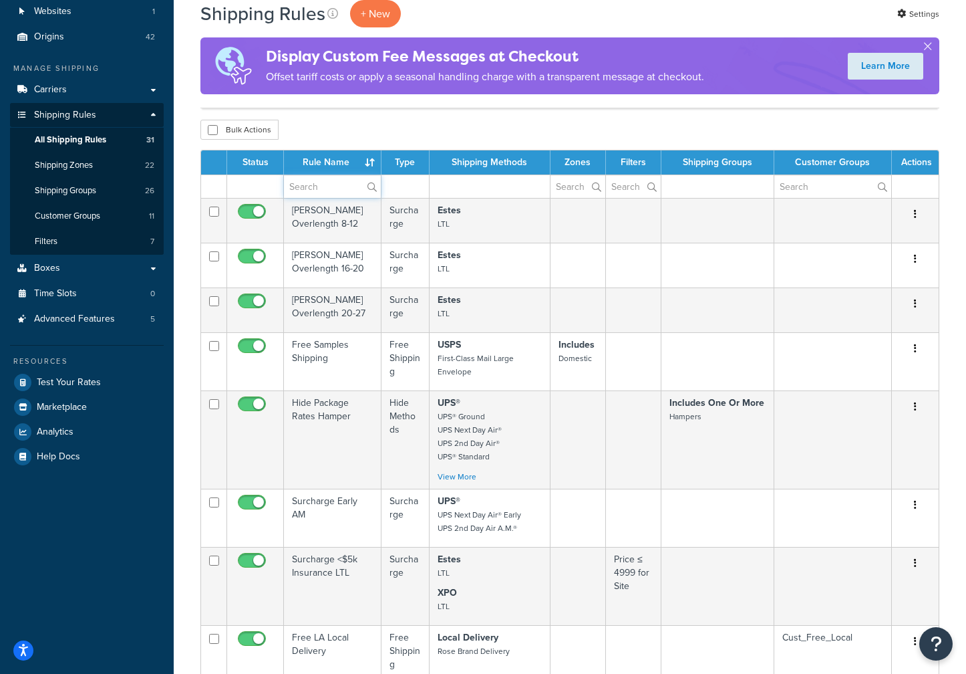
click at [312, 191] on input "text" at bounding box center [332, 186] width 97 height 23
type input "estes"
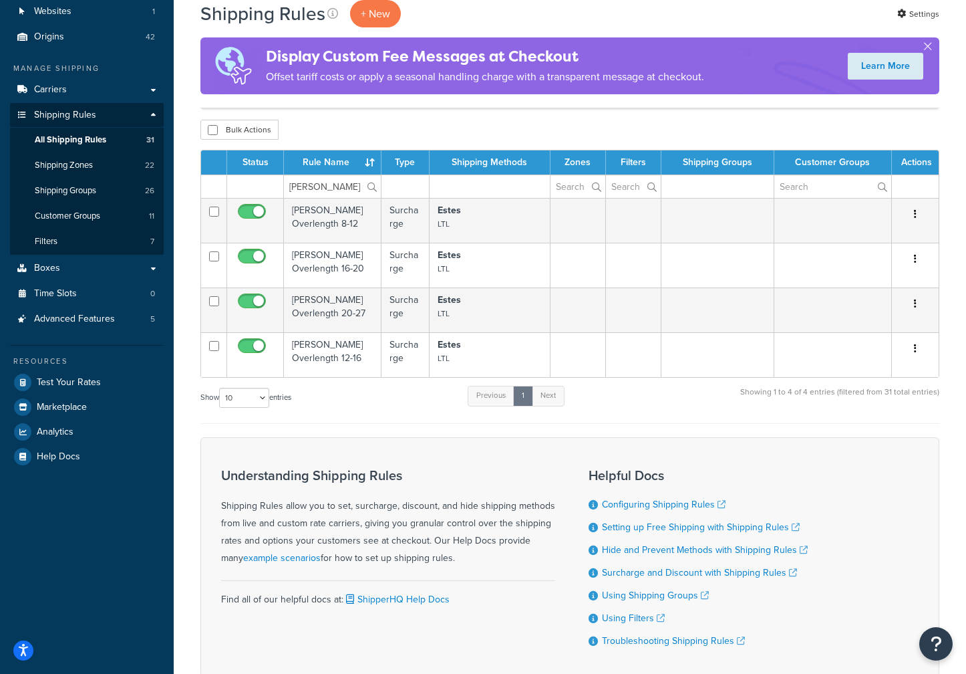
click at [303, 344] on td "Estes Overlength 12-16" at bounding box center [333, 354] width 98 height 45
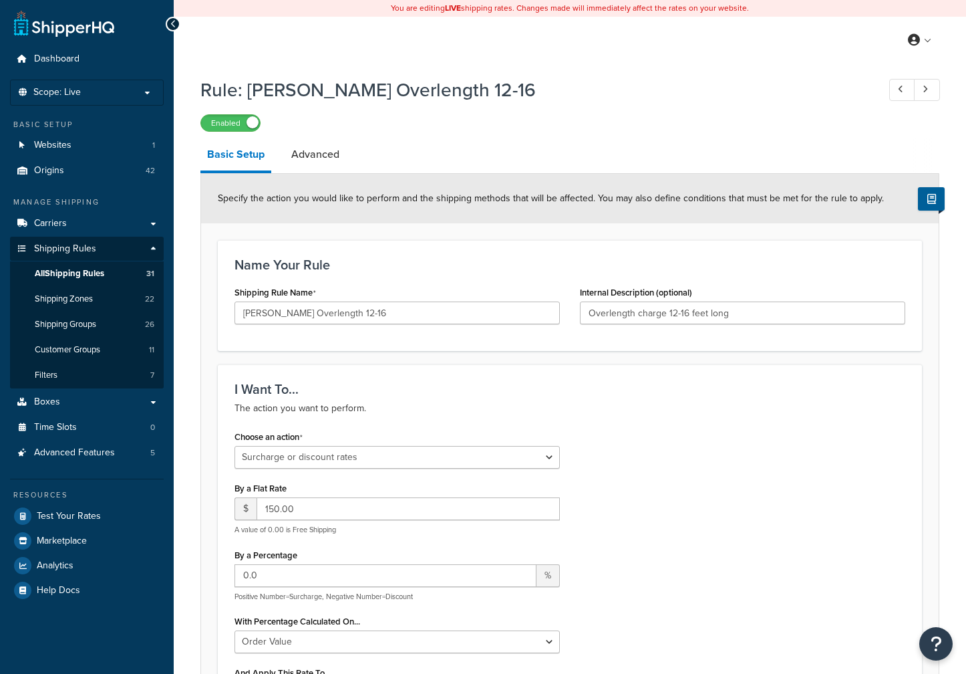
select select "SURCHARGE"
select select "ORDER"
select select "CART"
click at [324, 152] on link "Advanced" at bounding box center [315, 154] width 61 height 32
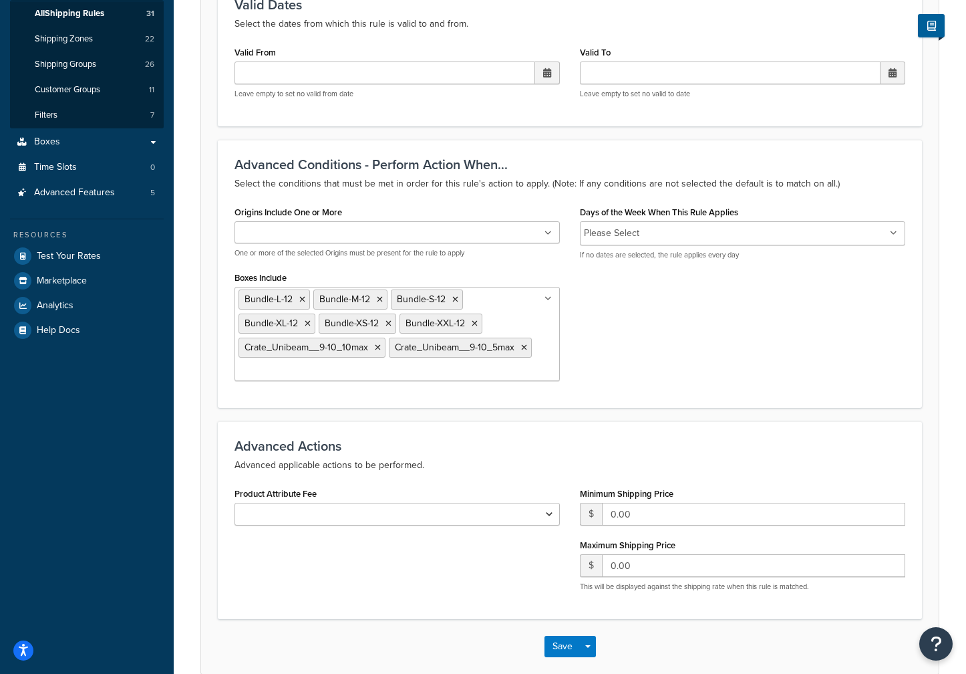
scroll to position [329, 0]
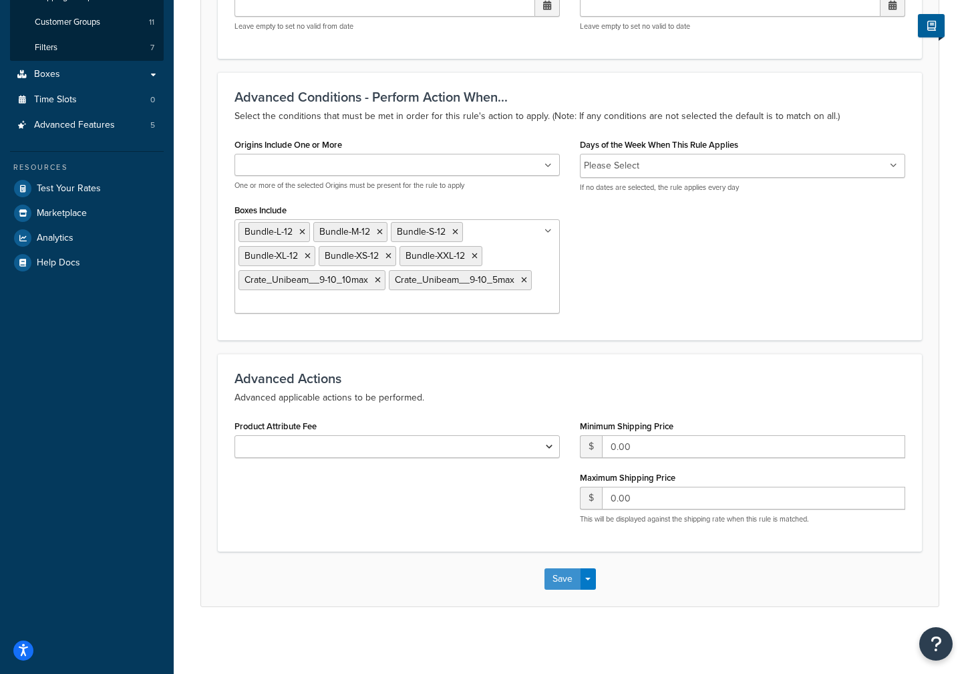
click at [568, 579] on button "Save" at bounding box center [563, 578] width 36 height 21
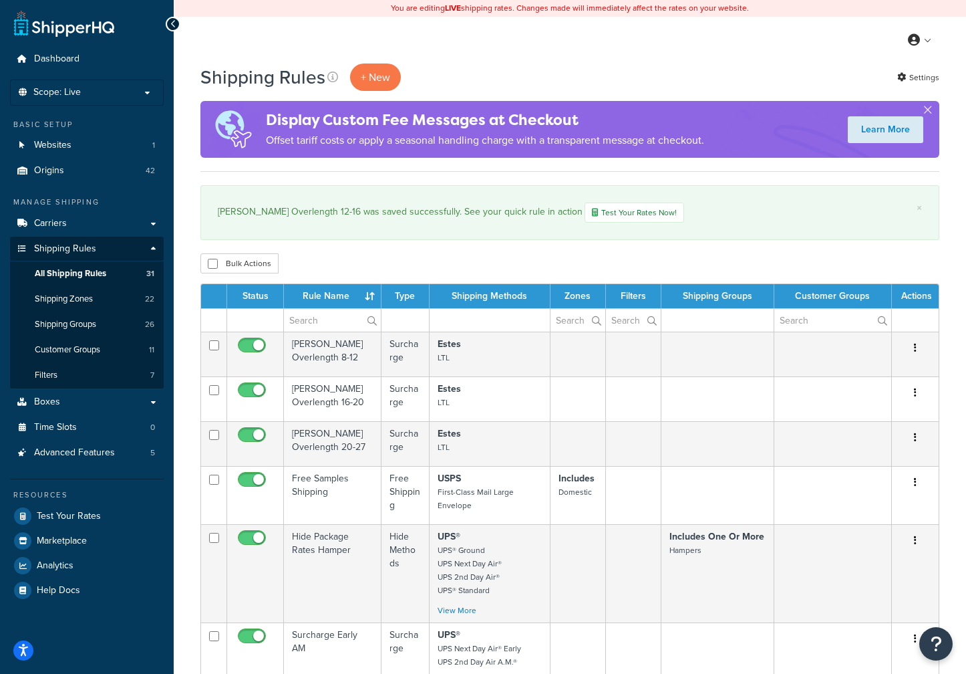
click at [309, 387] on td "[PERSON_NAME] Overlength 16-20" at bounding box center [333, 398] width 98 height 45
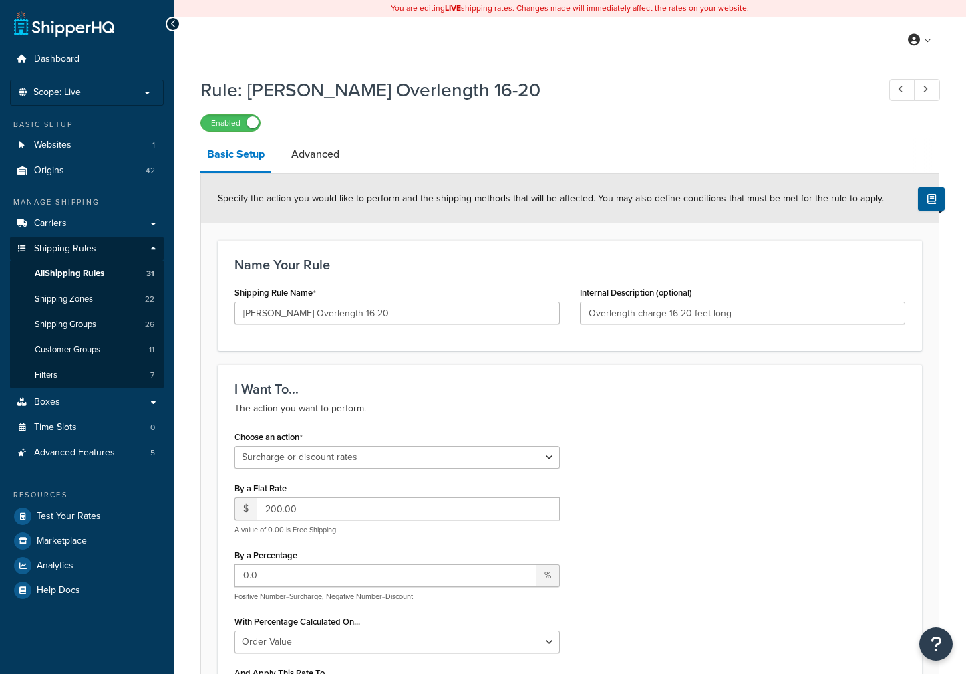
select select "SURCHARGE"
select select "ORDER"
select select "CART"
click at [302, 144] on link "Advanced" at bounding box center [315, 154] width 61 height 32
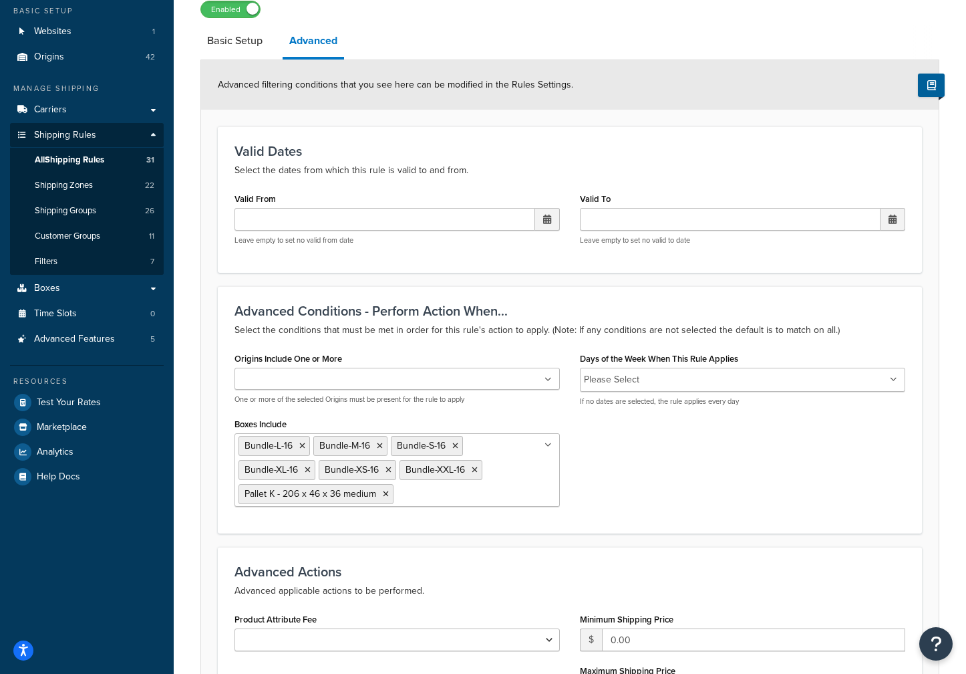
scroll to position [134, 0]
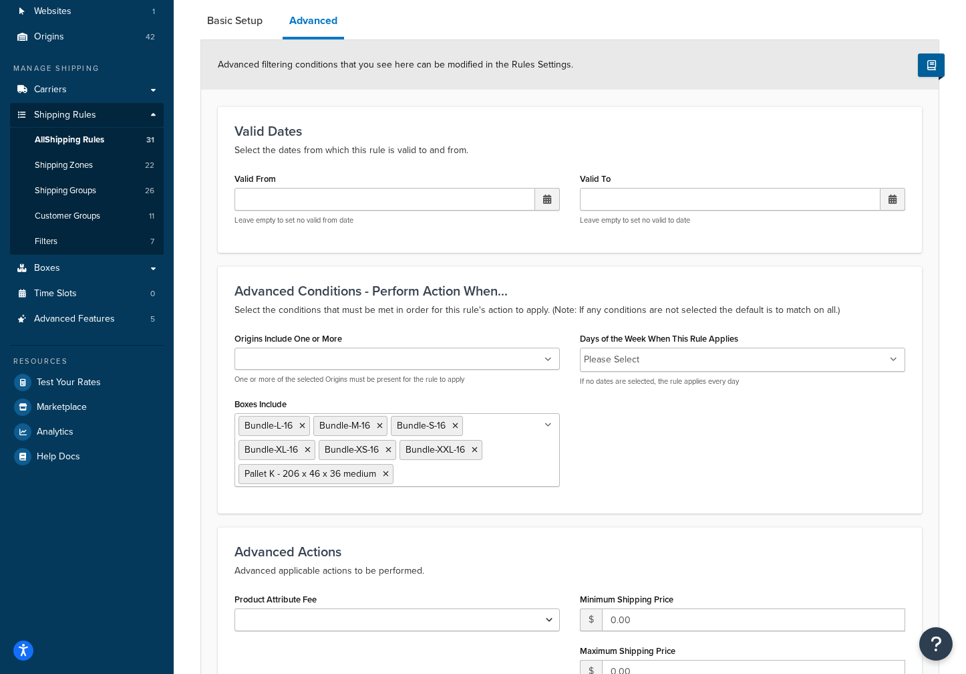
select select "SURCHARGE"
select select "ORDER"
select select "CART"
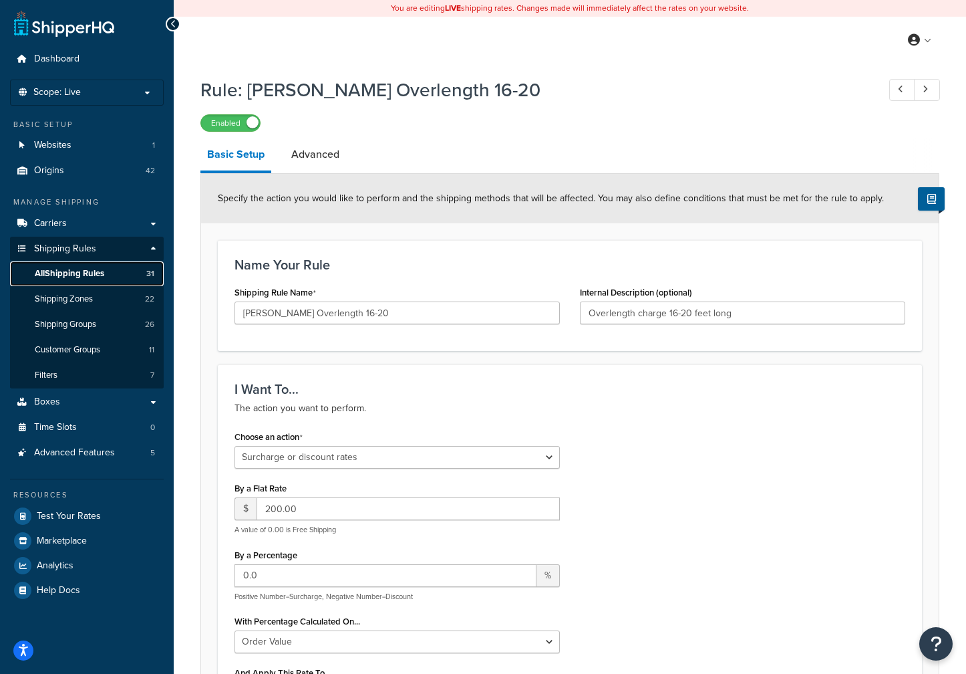
click at [122, 275] on link "All Shipping Rules 31" at bounding box center [87, 273] width 154 height 25
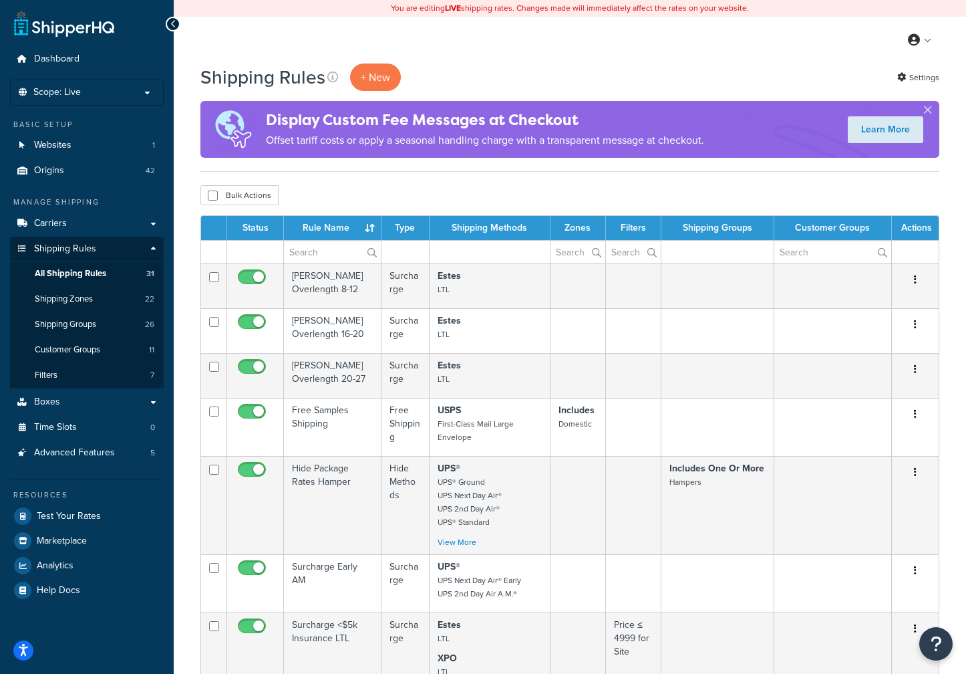
click at [346, 376] on td "[PERSON_NAME] Overlength 20-27" at bounding box center [333, 375] width 98 height 45
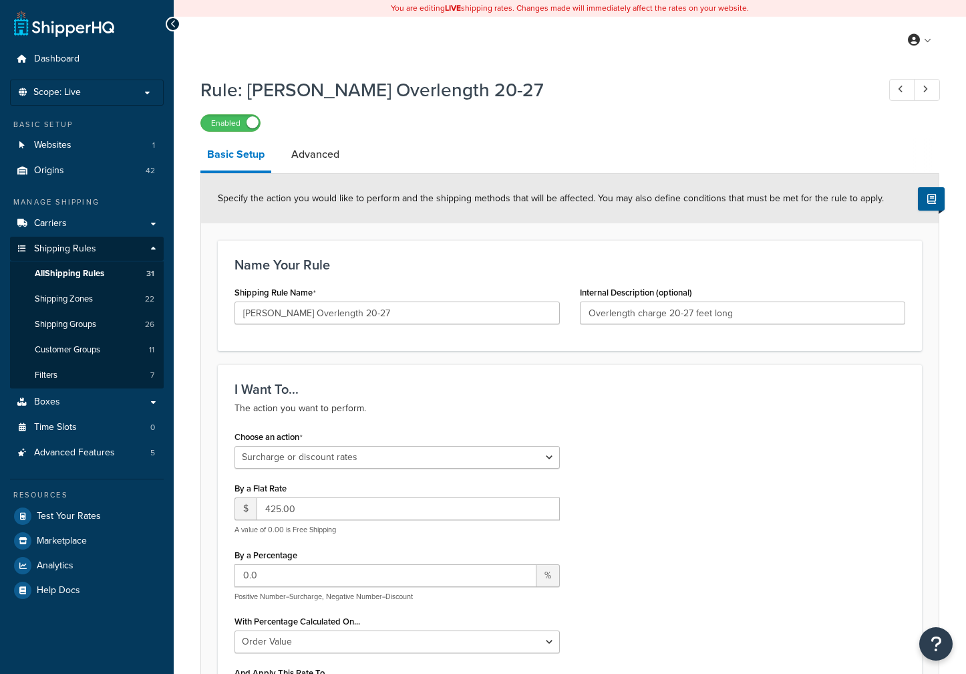
select select "SURCHARGE"
select select "ORDER"
select select "CART"
click at [301, 151] on link "Advanced" at bounding box center [315, 154] width 61 height 32
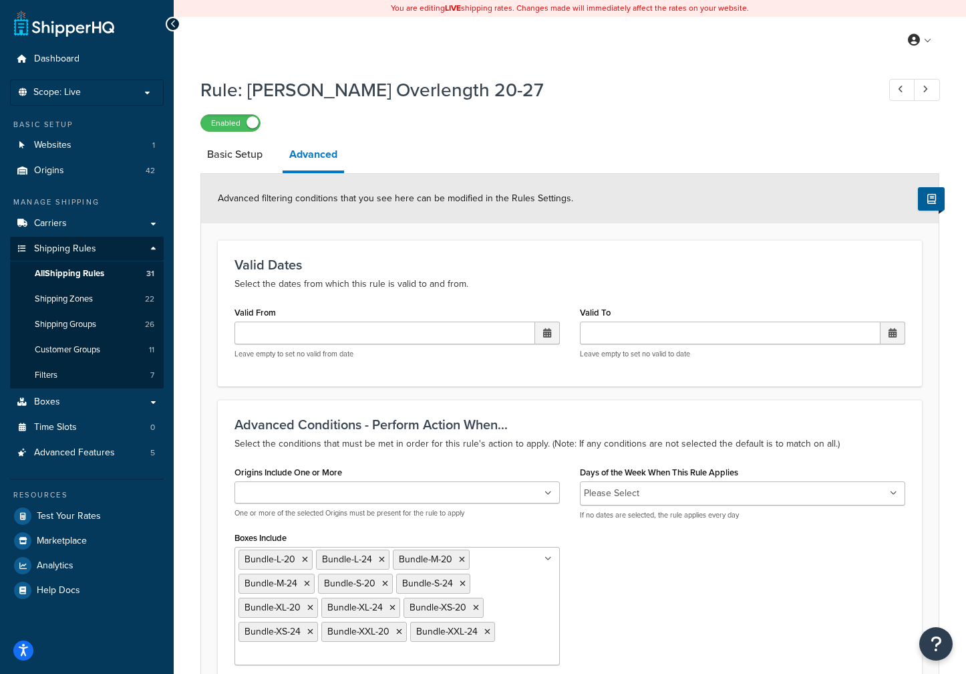
click at [515, 590] on ul "Bundle-L-20 Bundle-L-24 Bundle-M-20 Bundle-M-24 Bundle-S-20 Bundle-S-24 Bundle-…" at bounding box center [397, 606] width 325 height 118
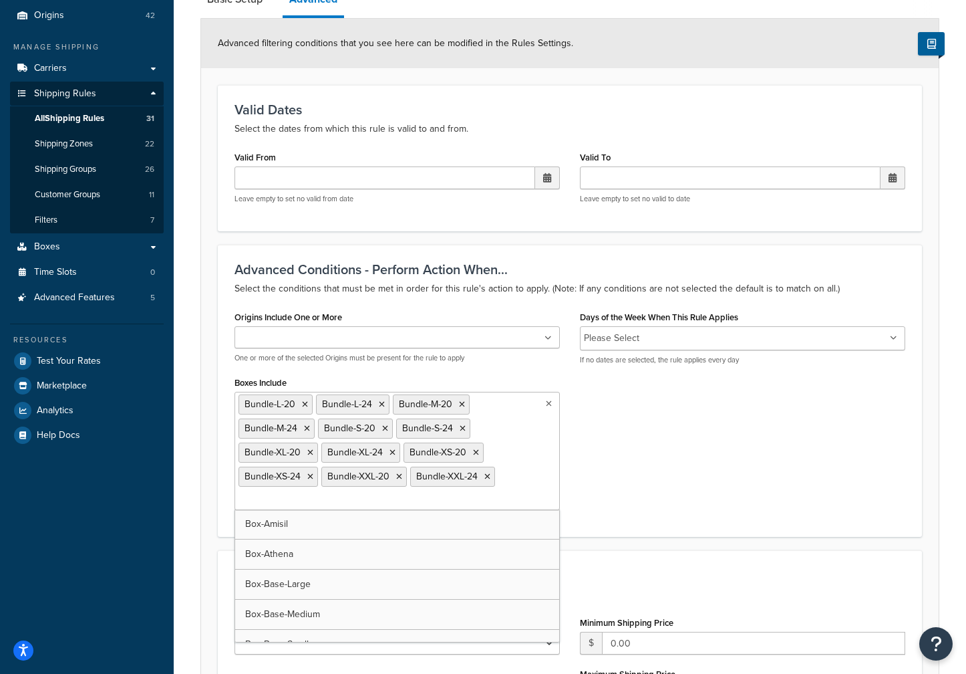
scroll to position [201, 0]
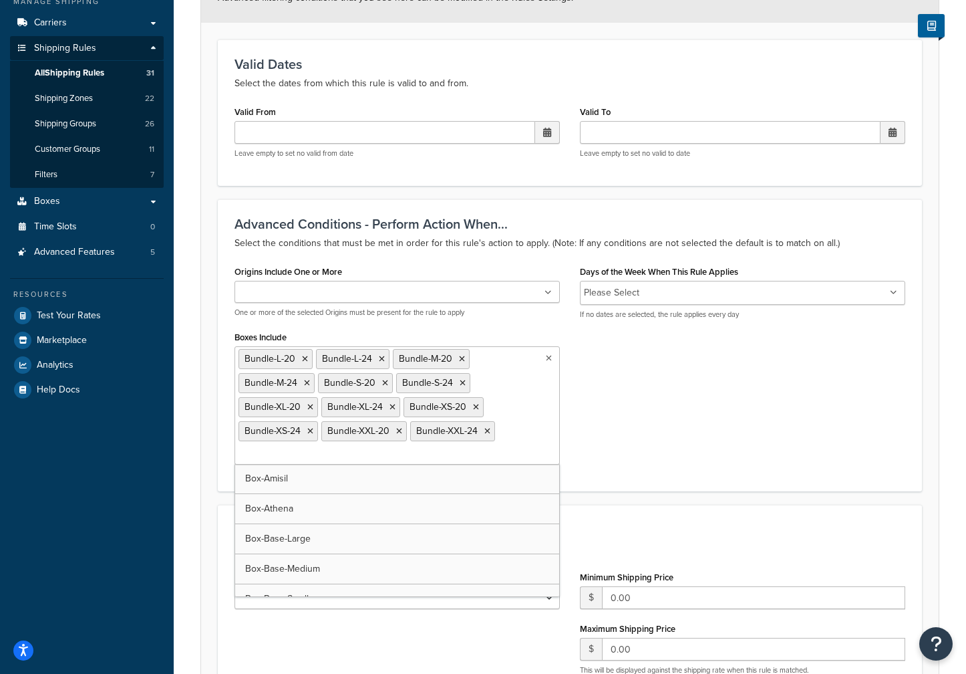
click at [521, 65] on h3 "Valid Dates" at bounding box center [570, 64] width 671 height 15
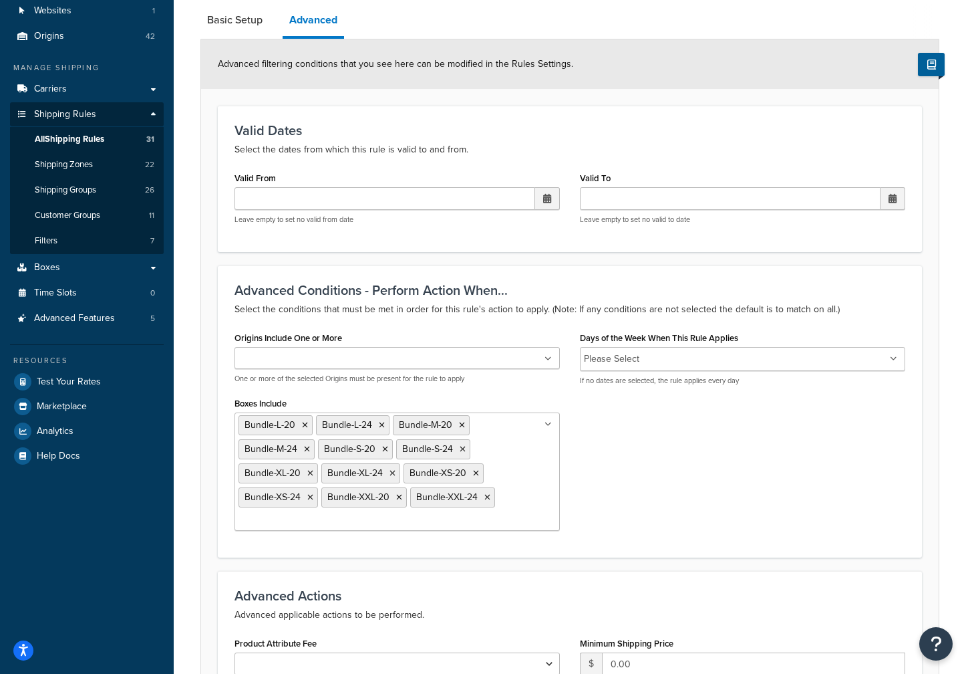
scroll to position [134, 0]
click at [114, 136] on link "All Shipping Rules 31" at bounding box center [87, 140] width 154 height 25
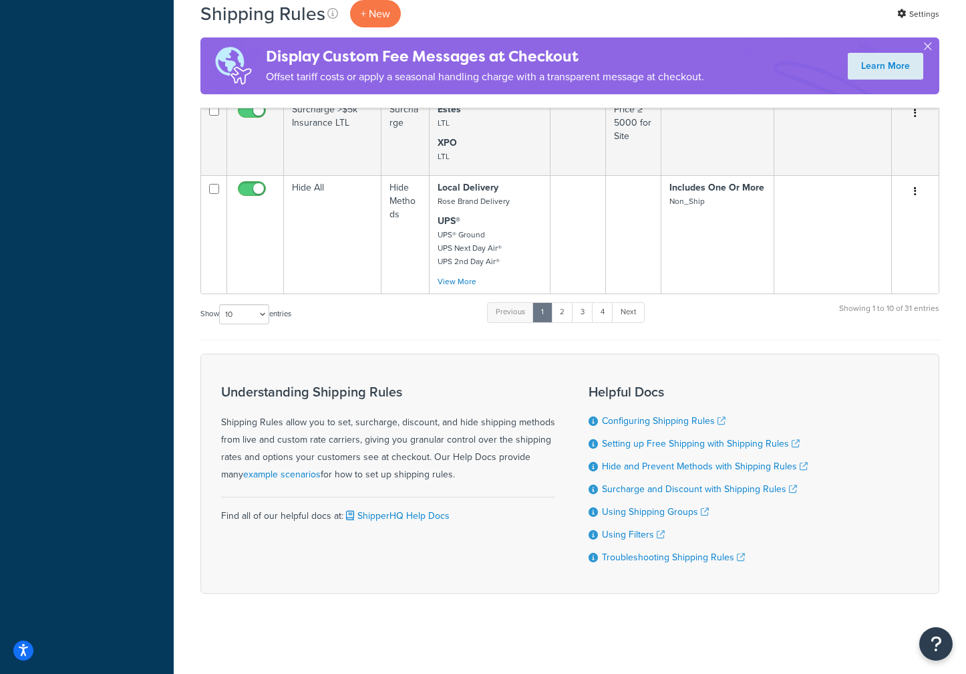
scroll to position [650, 0]
click at [267, 311] on select "10 15 25 50 100 1000" at bounding box center [244, 314] width 50 height 20
select select "1000"
click at [221, 304] on select "10 15 25 50 100 1000" at bounding box center [244, 314] width 50 height 20
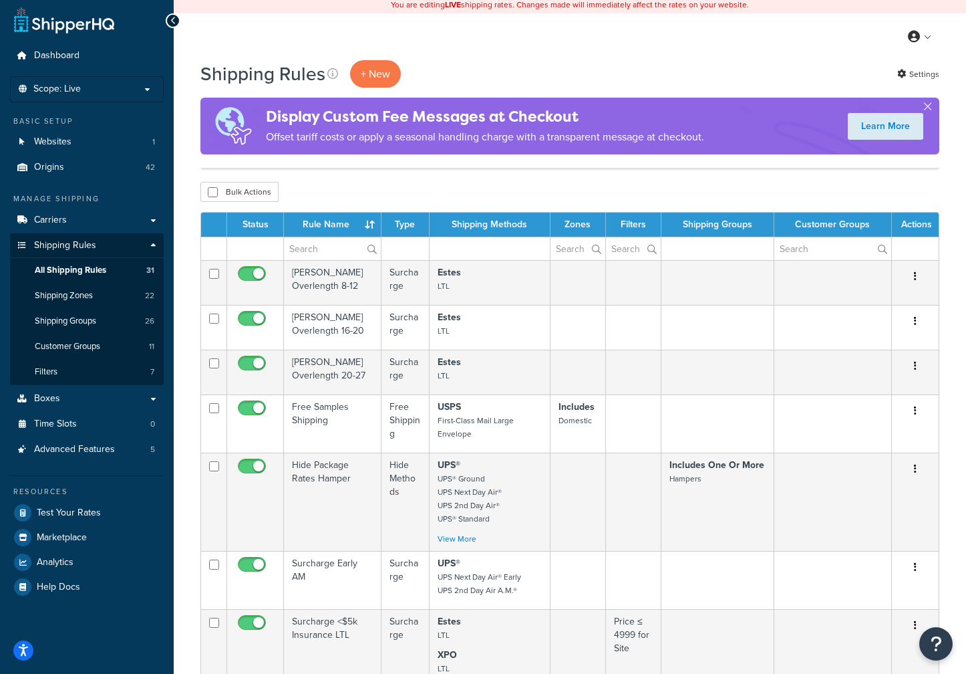
scroll to position [0, 0]
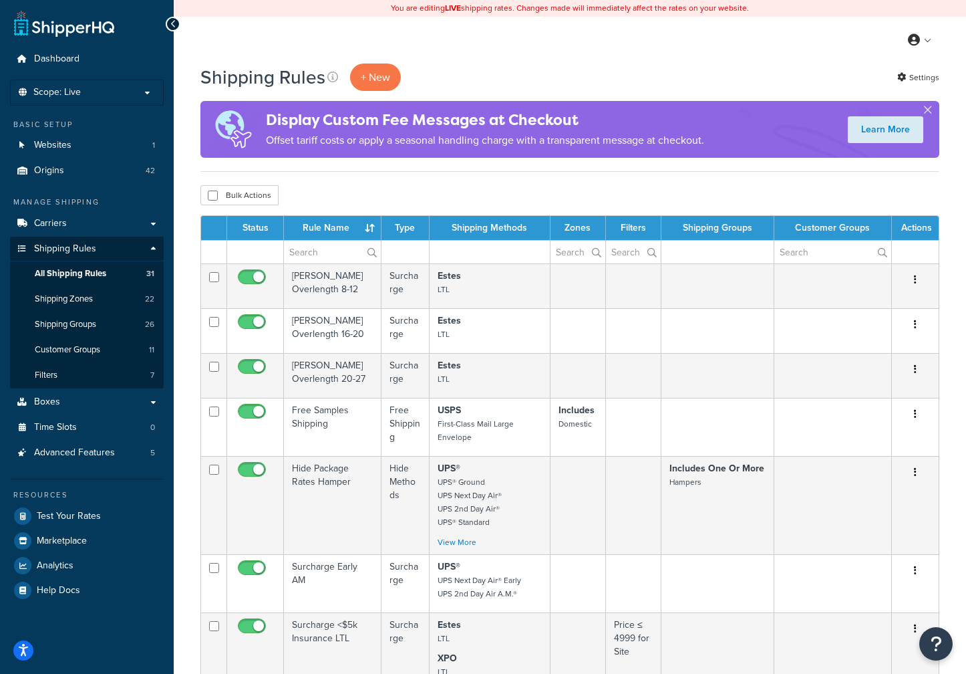
click at [329, 225] on th "Rule Name" at bounding box center [333, 228] width 98 height 24
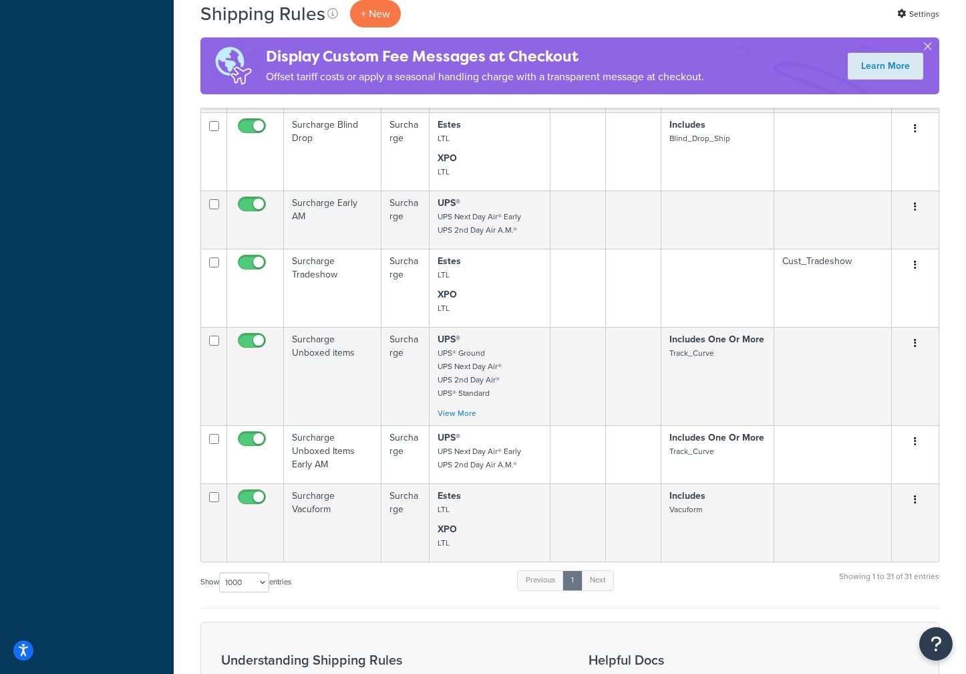
scroll to position [2874, 0]
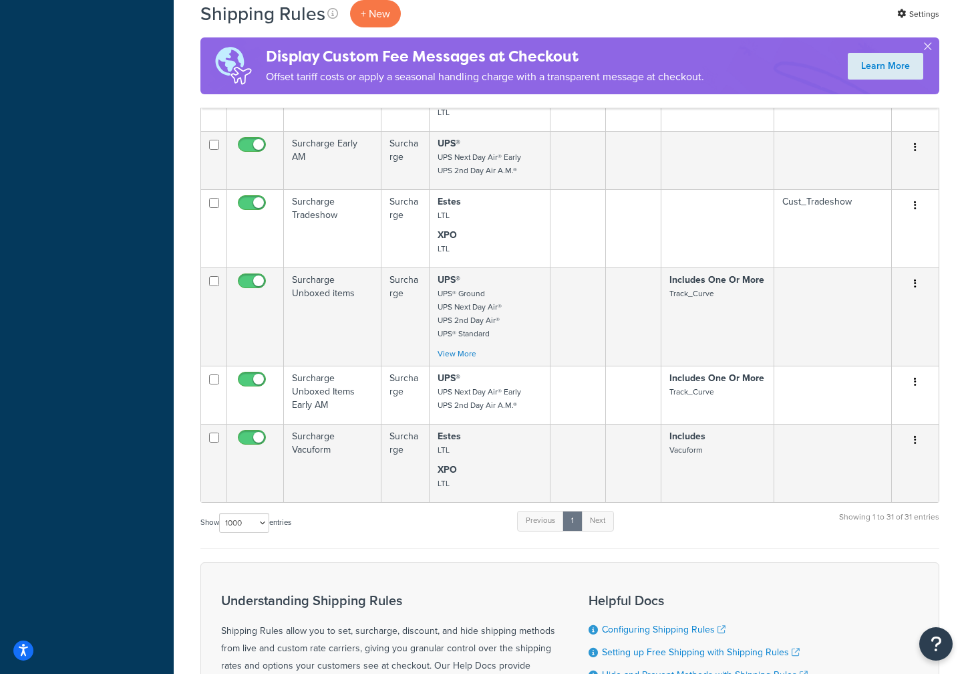
click at [331, 451] on td "Surcharge Vacuform" at bounding box center [333, 463] width 98 height 78
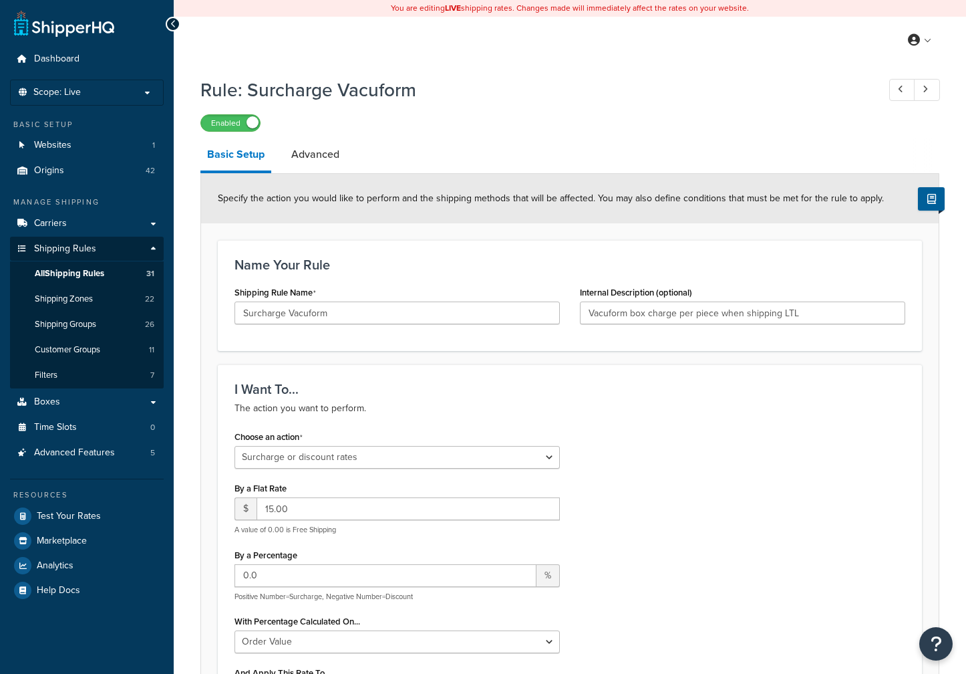
select select "SURCHARGE"
select select "ORDER"
select select "ITEM"
click at [320, 152] on link "Advanced" at bounding box center [315, 154] width 61 height 32
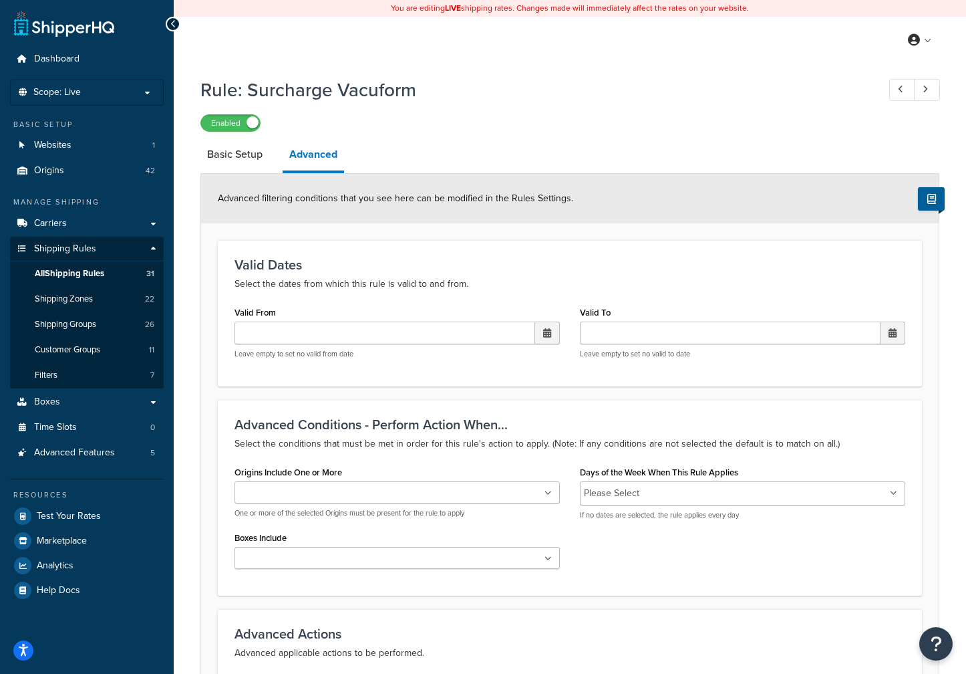
click at [261, 154] on link "Basic Setup" at bounding box center [235, 154] width 69 height 32
select select "SURCHARGE"
select select "ORDER"
select select "ITEM"
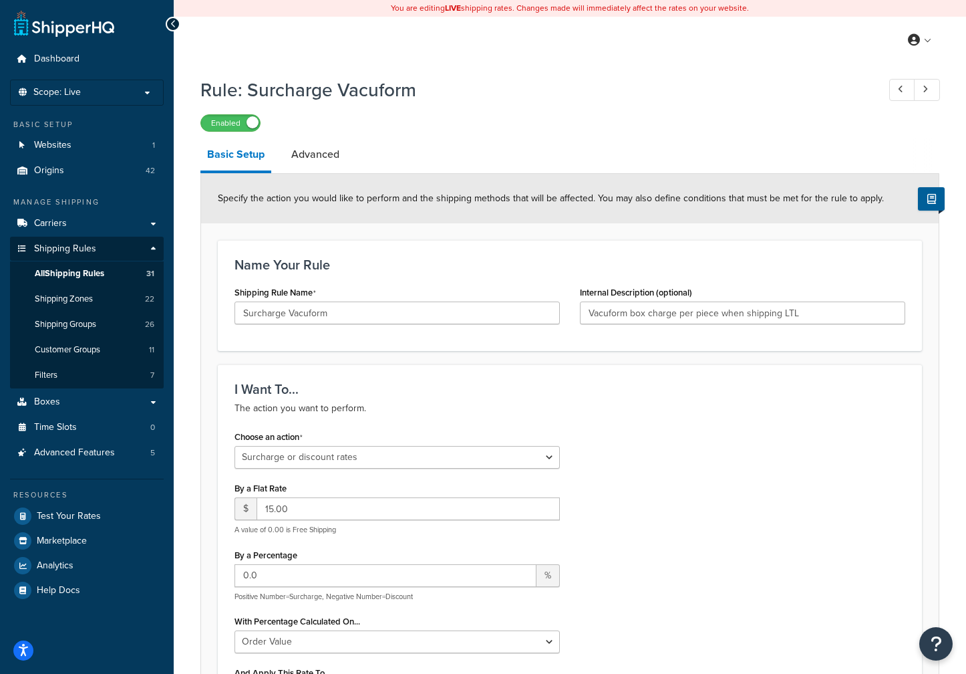
click at [250, 122] on span at bounding box center [253, 122] width 12 height 12
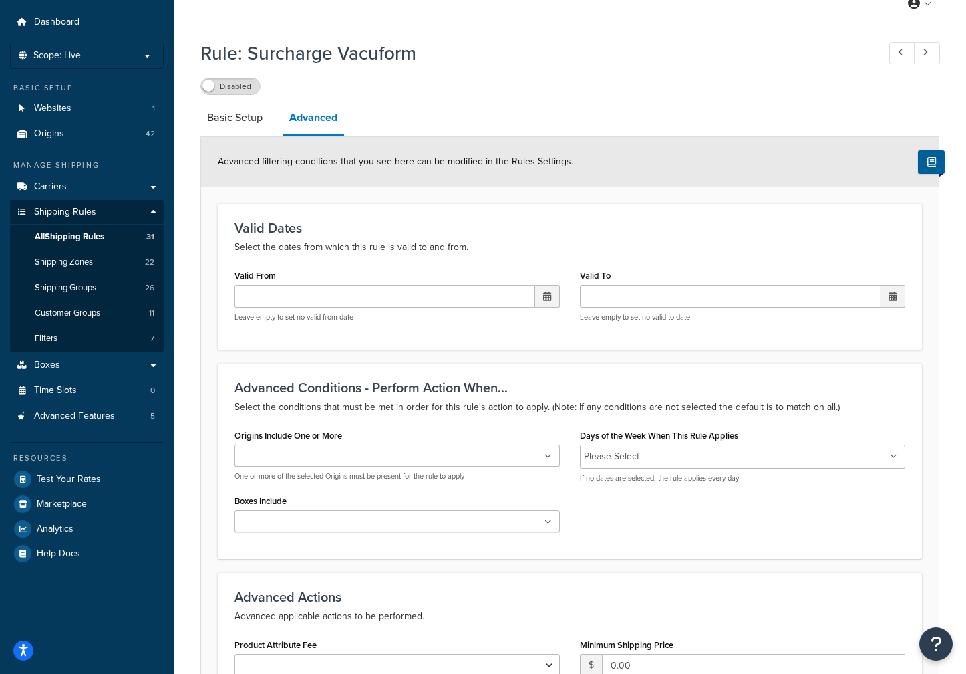
scroll to position [67, 0]
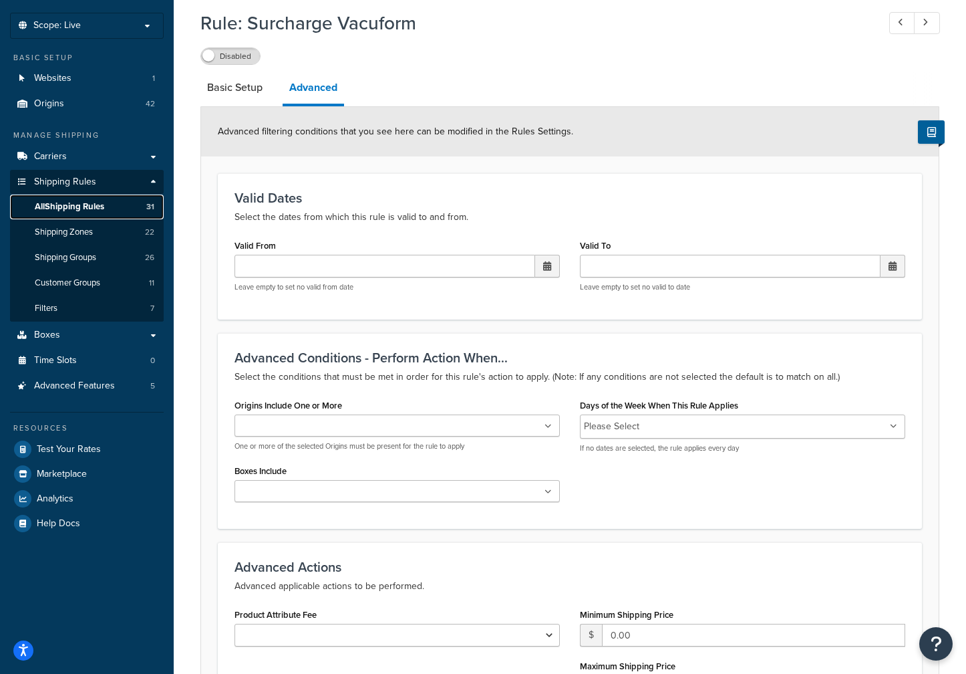
click at [113, 203] on link "All Shipping Rules 31" at bounding box center [87, 206] width 154 height 25
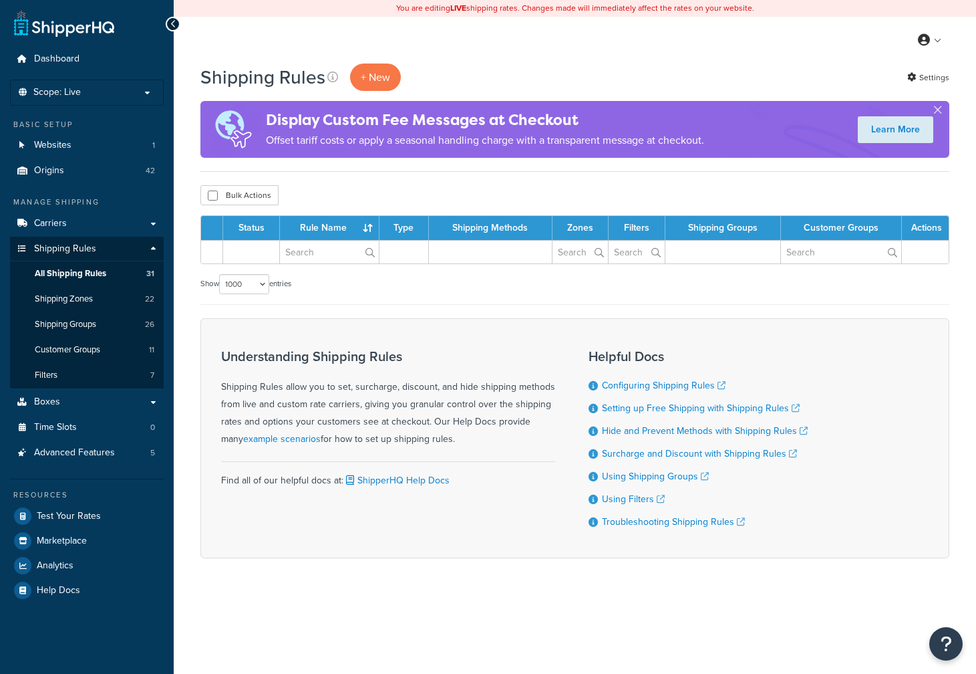
select select "1000"
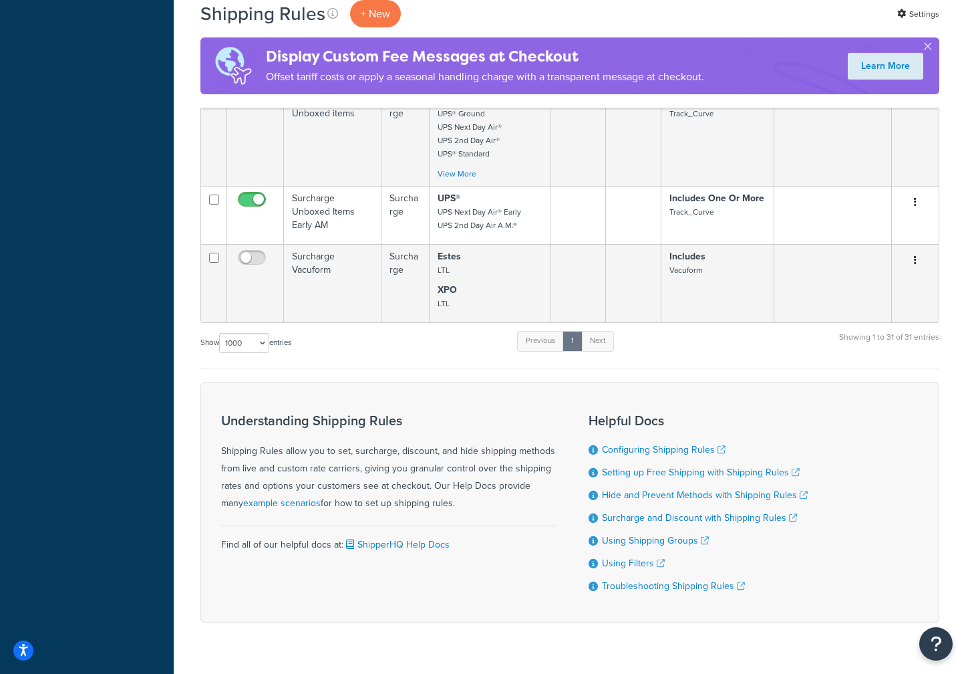
scroll to position [3034, 0]
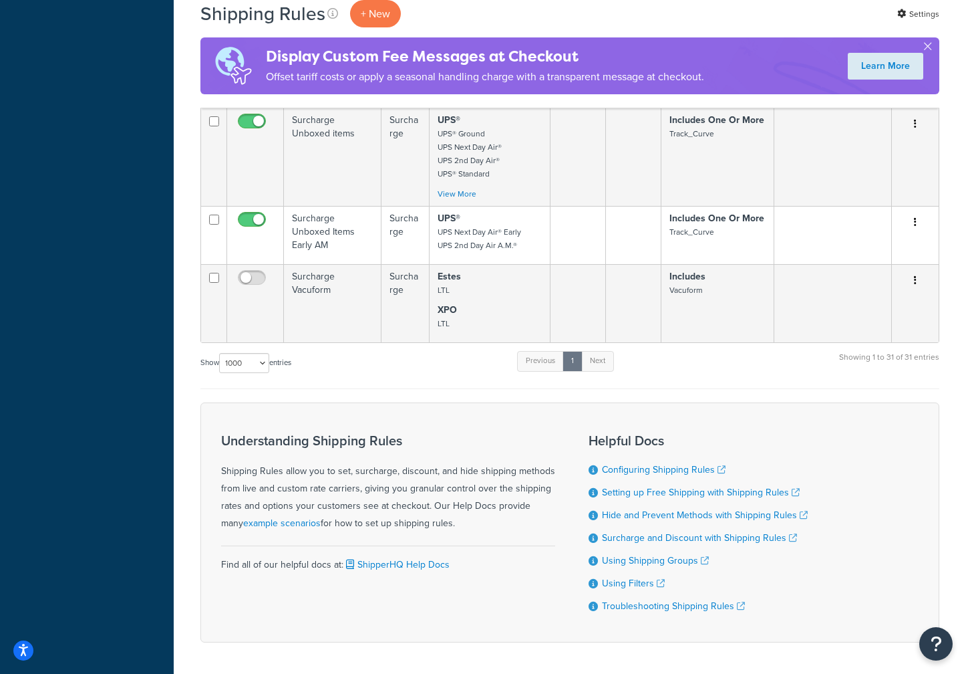
click at [914, 285] on icon "button" at bounding box center [915, 279] width 3 height 9
click at [853, 370] on link "Delete" at bounding box center [872, 360] width 106 height 27
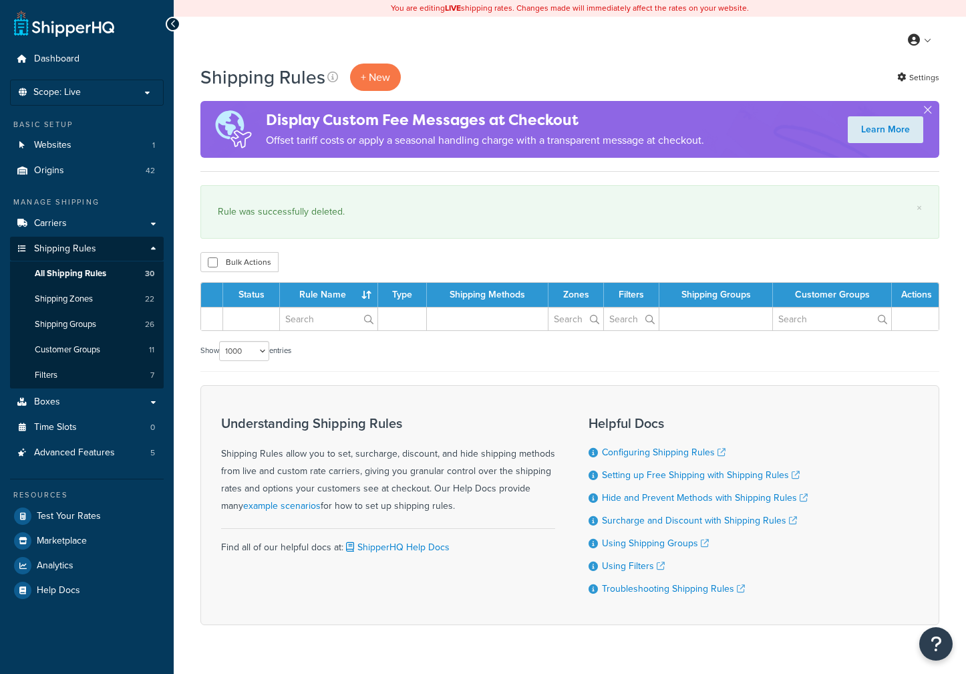
select select "1000"
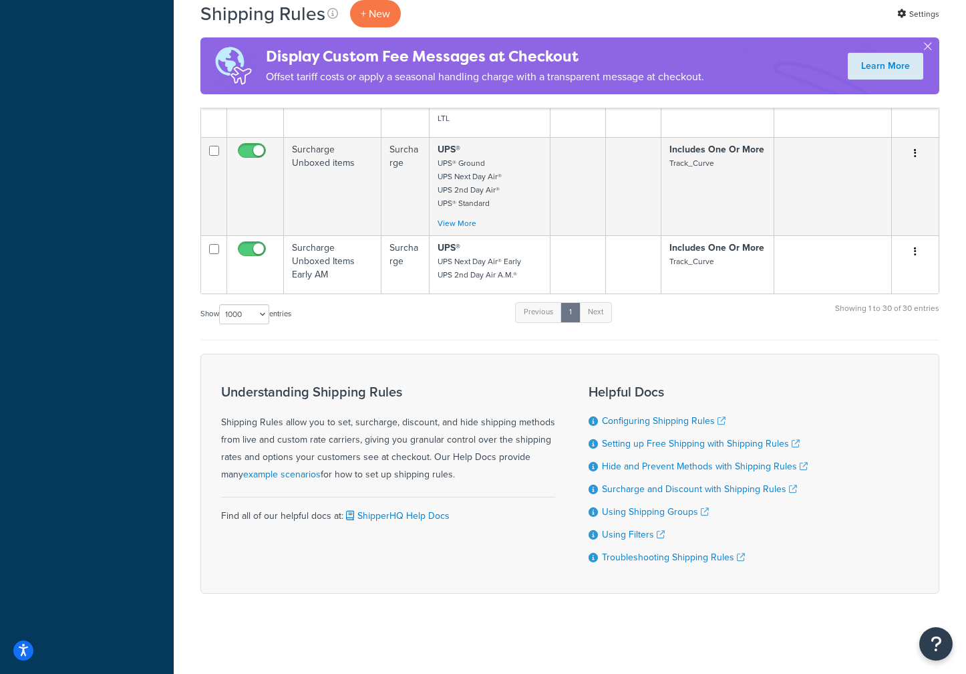
scroll to position [3089, 0]
click at [342, 260] on td "Surcharge Unboxed Items Early AM" at bounding box center [333, 264] width 98 height 58
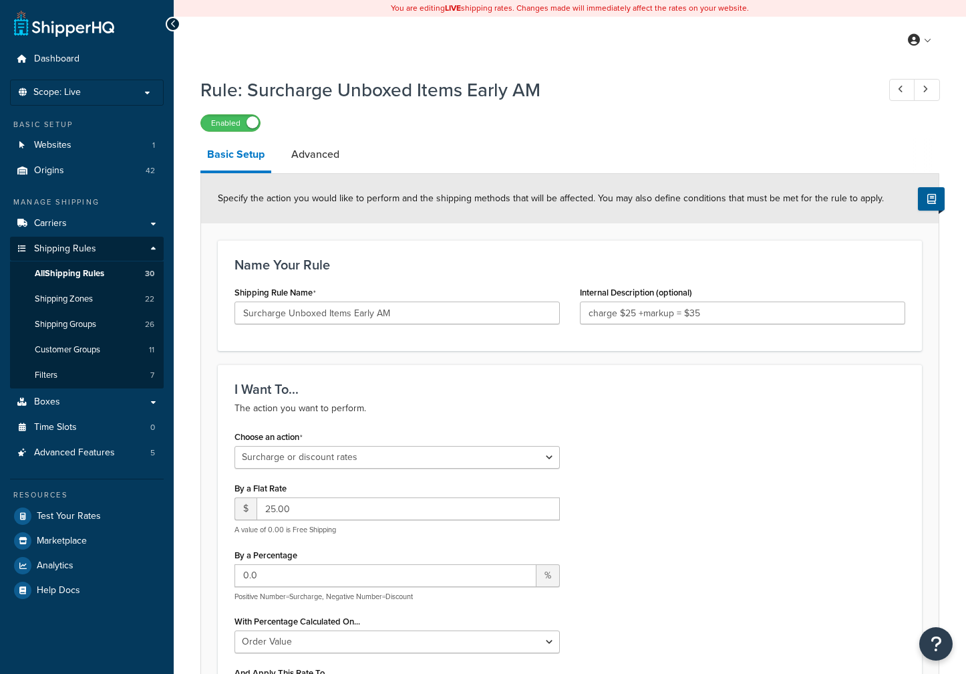
select select "SURCHARGE"
select select "ORDER"
select select "BOX"
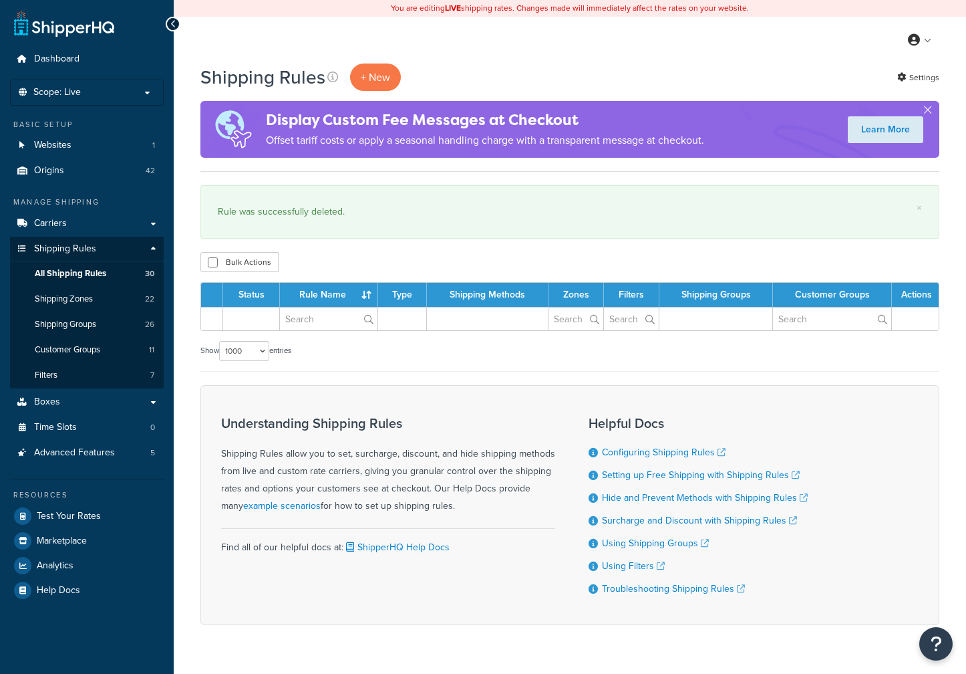
select select "1000"
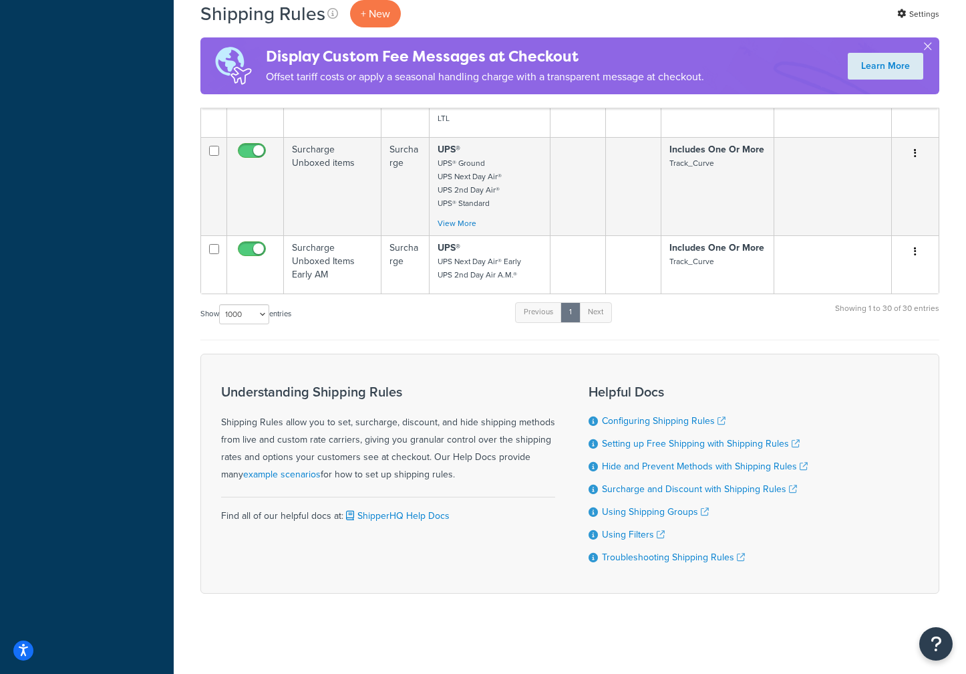
click at [332, 158] on td "Surcharge Unboxed items" at bounding box center [333, 186] width 98 height 98
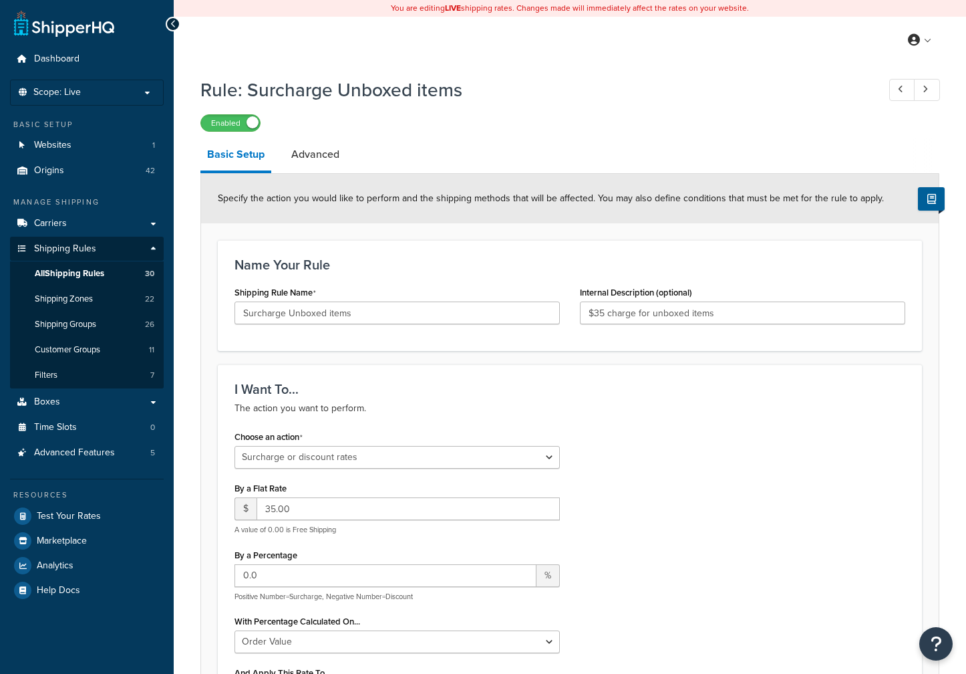
select select "SURCHARGE"
select select "ORDER"
select select "BOX"
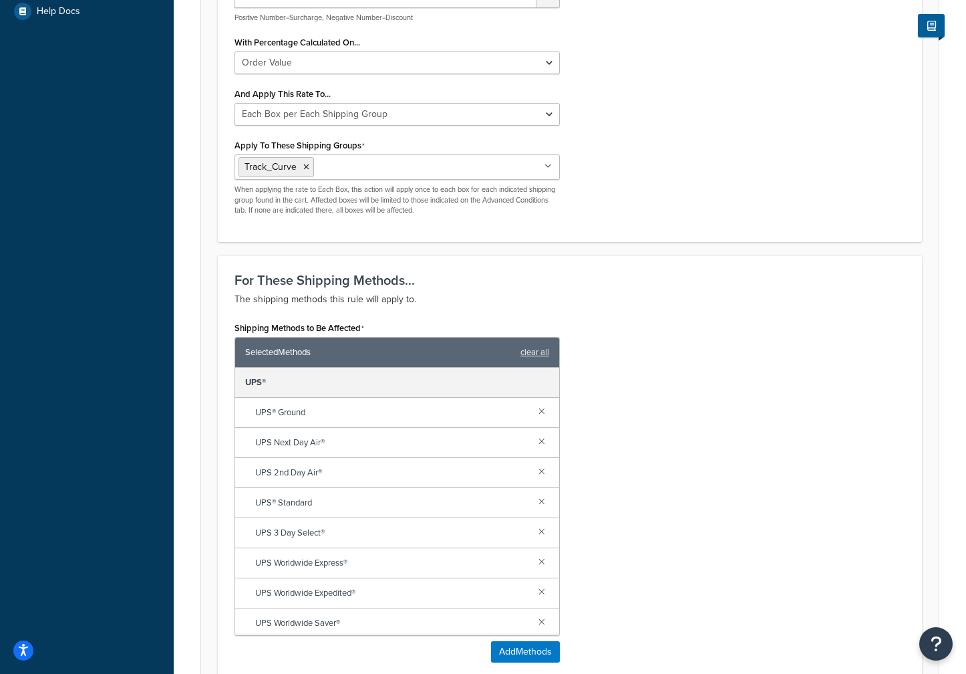
scroll to position [535, 0]
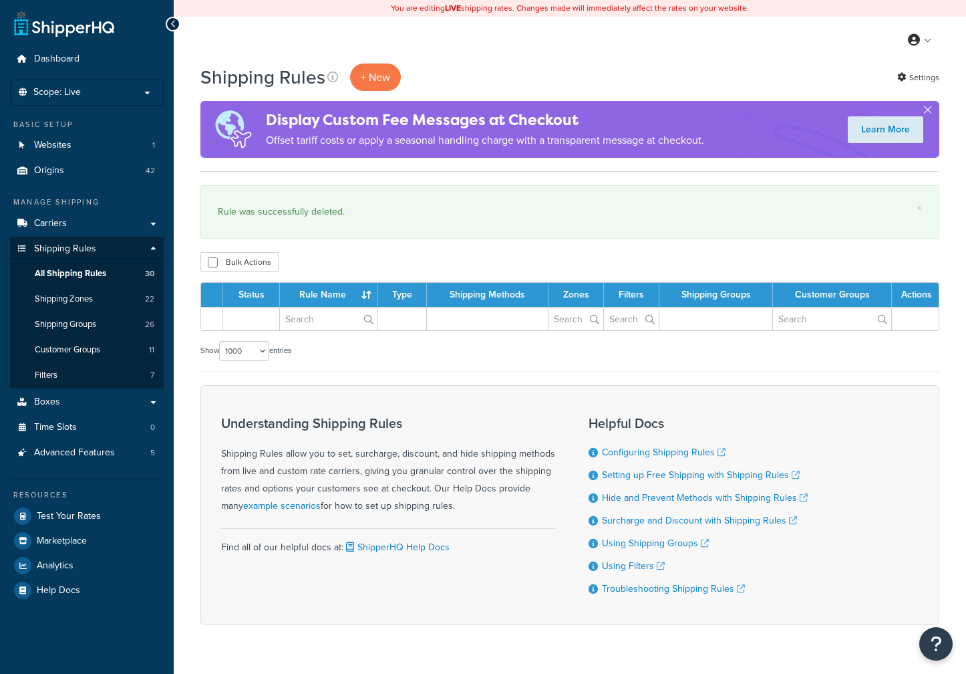
select select "1000"
